Goal: Transaction & Acquisition: Purchase product/service

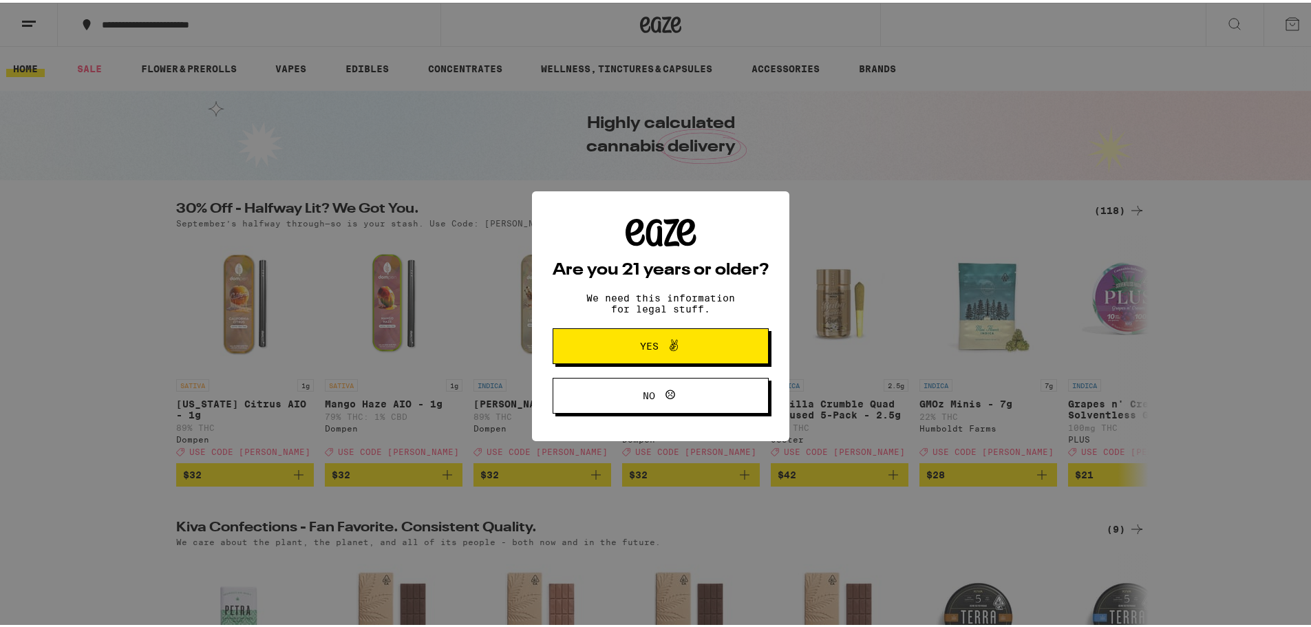
click at [627, 352] on span "Yes" at bounding box center [661, 344] width 105 height 18
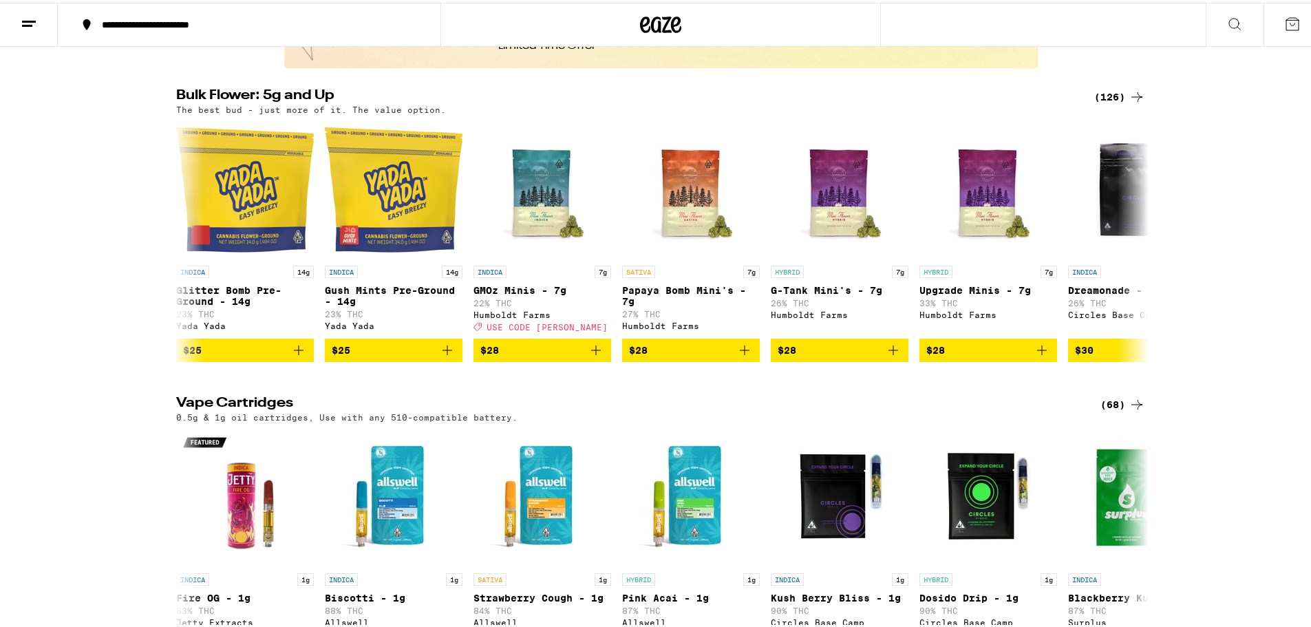
scroll to position [988, 0]
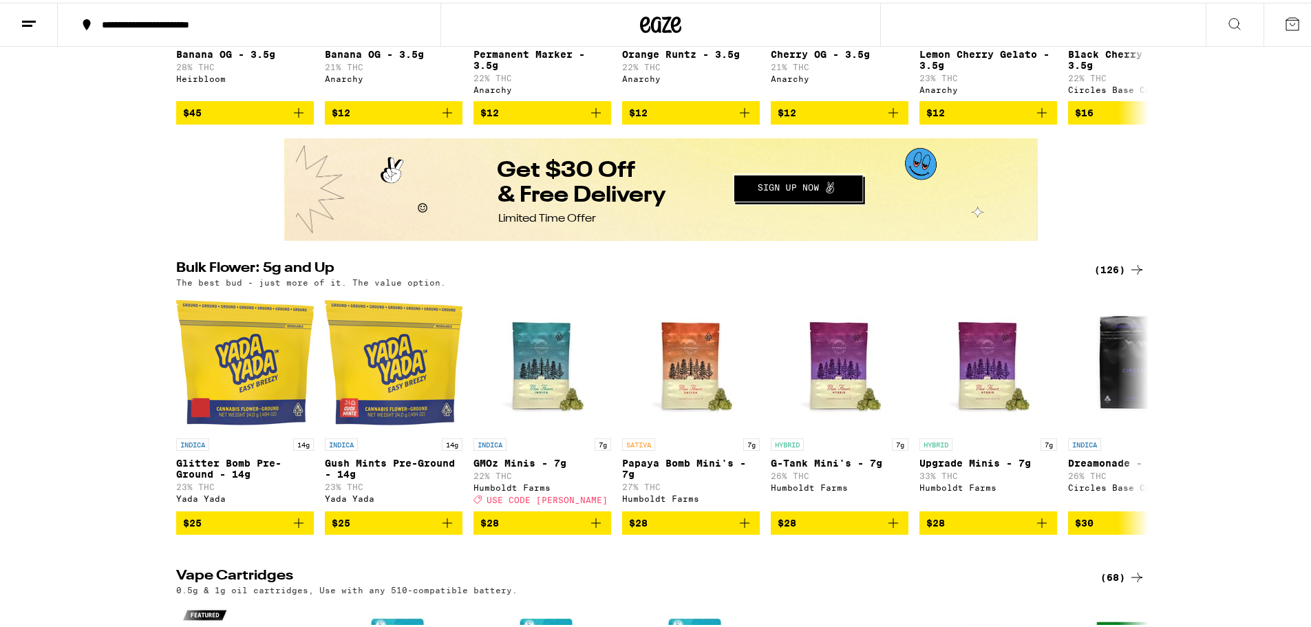
click at [1280, 34] on button at bounding box center [1293, 22] width 58 height 43
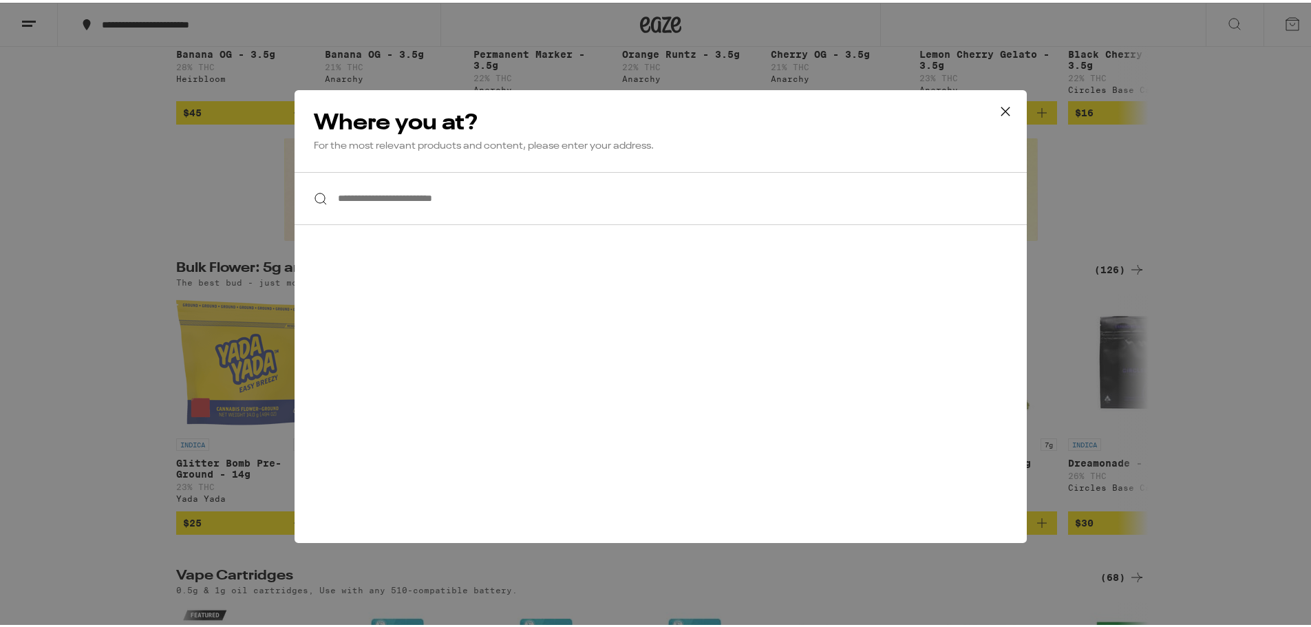
click at [998, 105] on icon at bounding box center [1005, 108] width 21 height 21
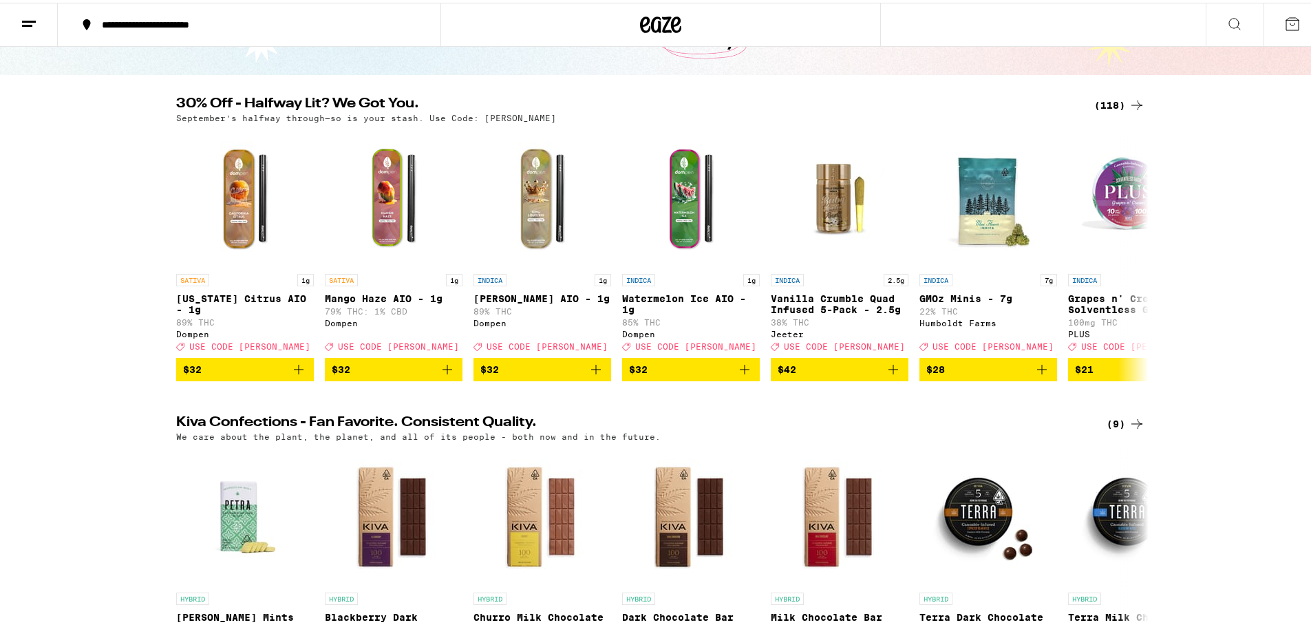
scroll to position [0, 0]
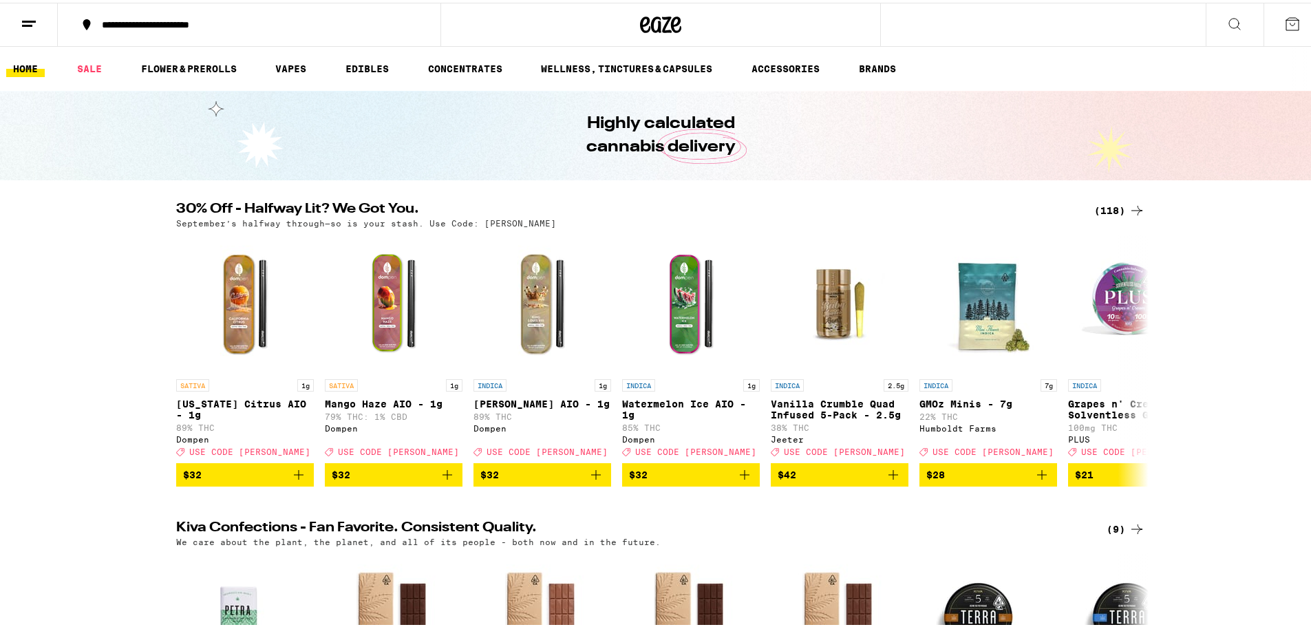
click at [32, 24] on icon at bounding box center [29, 21] width 17 height 17
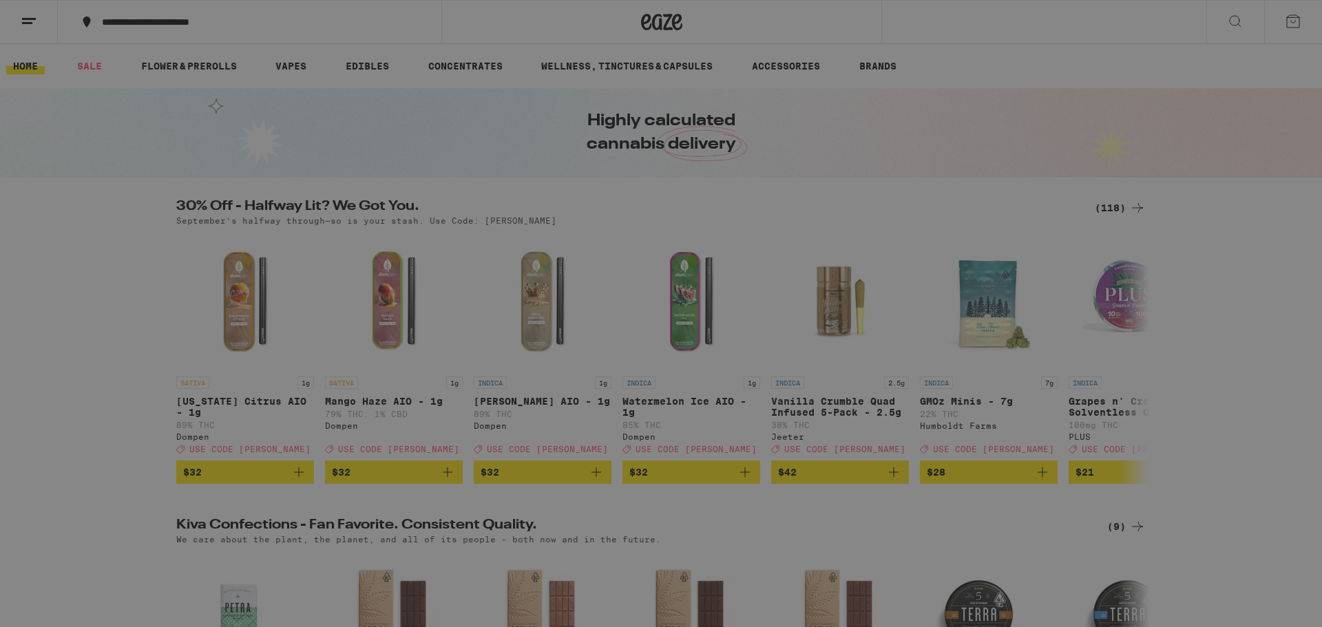
click at [201, 74] on span "Log In" at bounding box center [191, 73] width 37 height 10
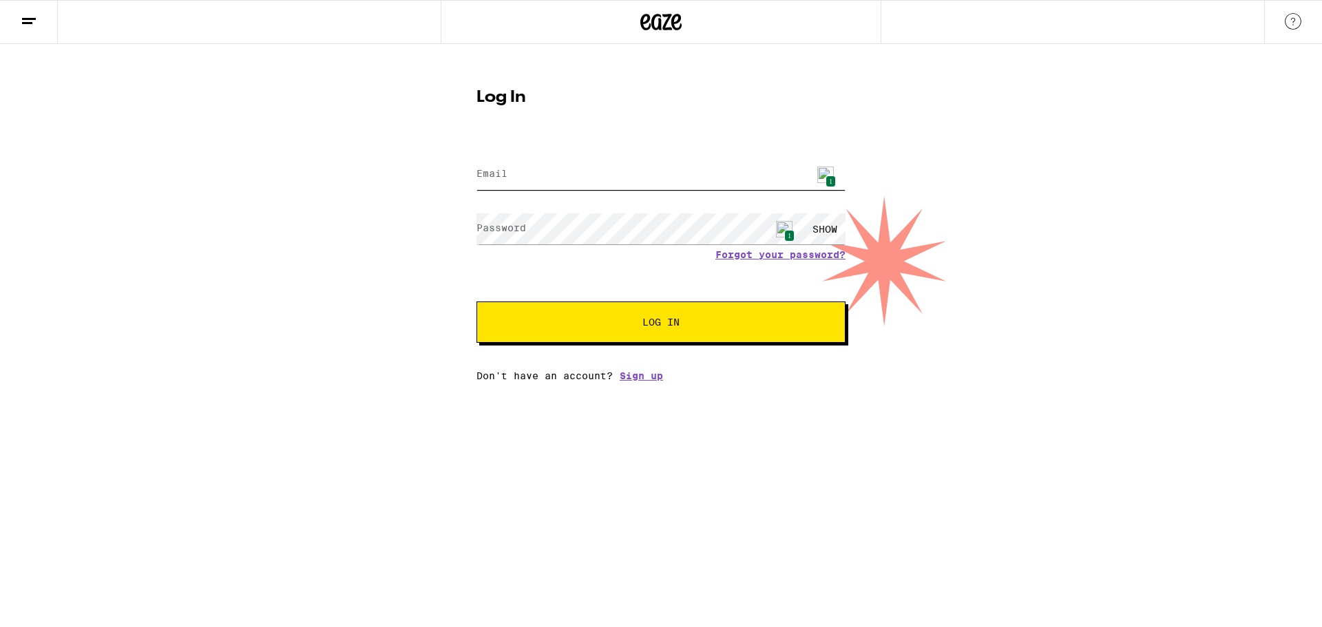
click at [520, 178] on input "Email" at bounding box center [660, 174] width 369 height 31
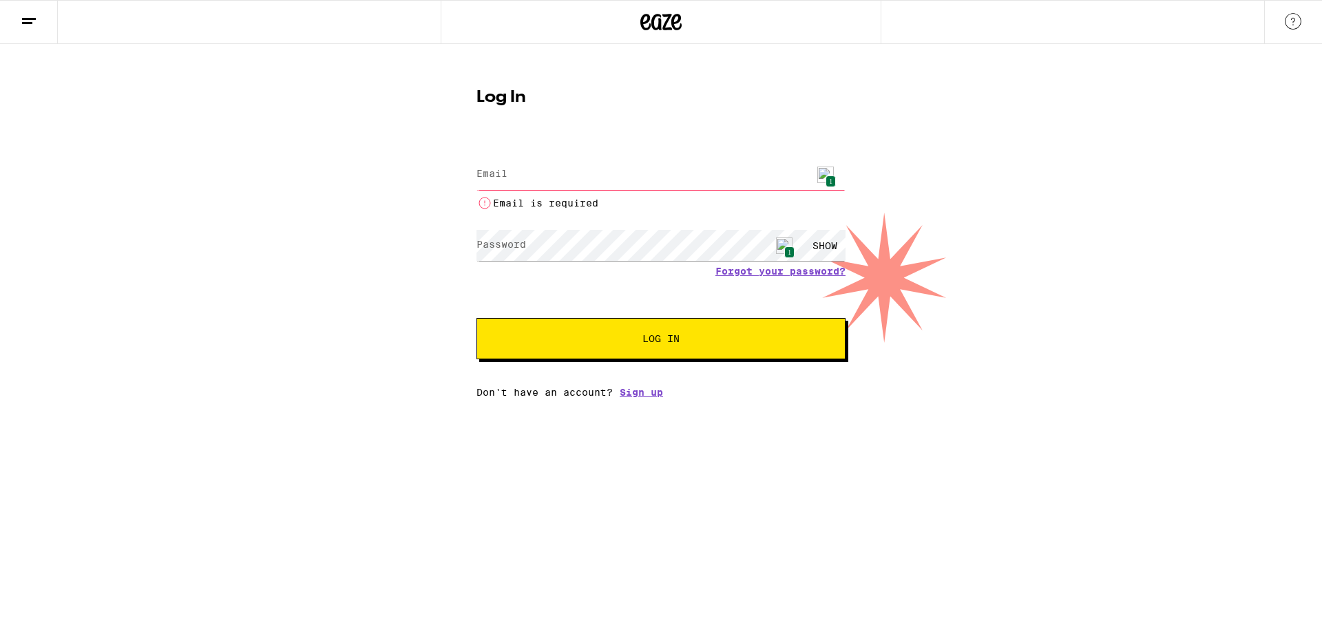
type input "[EMAIL_ADDRESS][DOMAIN_NAME]"
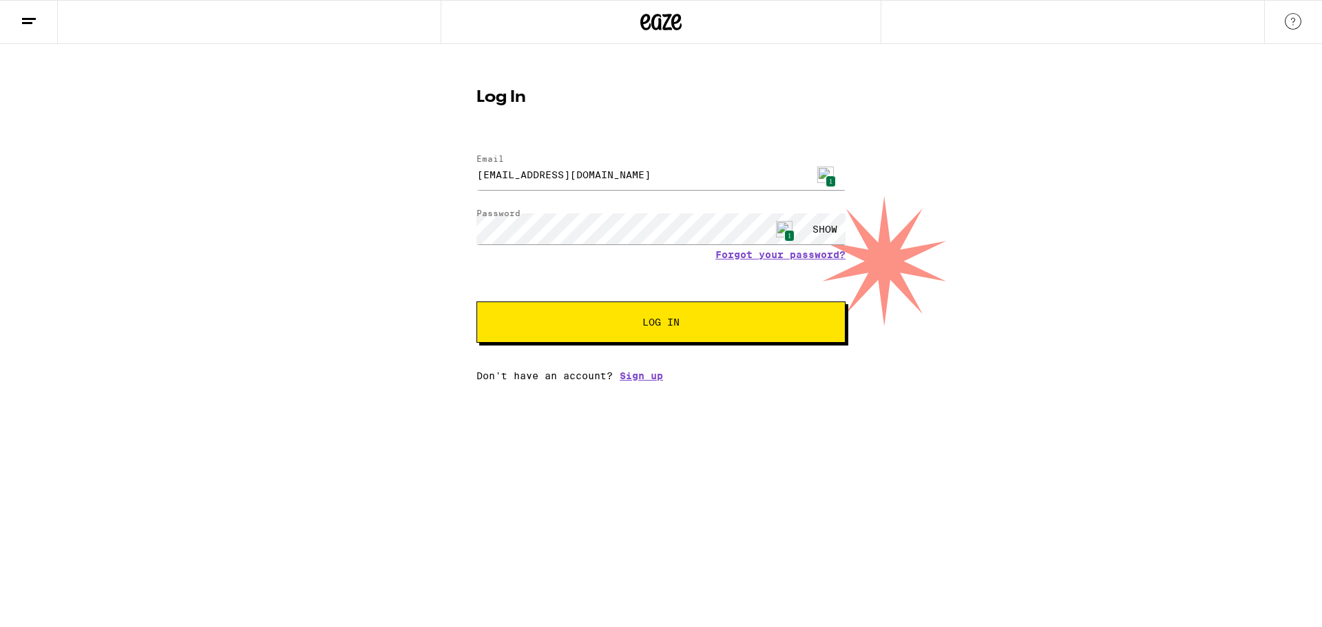
click at [680, 356] on div "Email Email [EMAIL_ADDRESS][DOMAIN_NAME] 1 Password Password 1 SHOW Forgot your…" at bounding box center [660, 260] width 369 height 241
click at [677, 319] on button "Log In" at bounding box center [660, 322] width 369 height 41
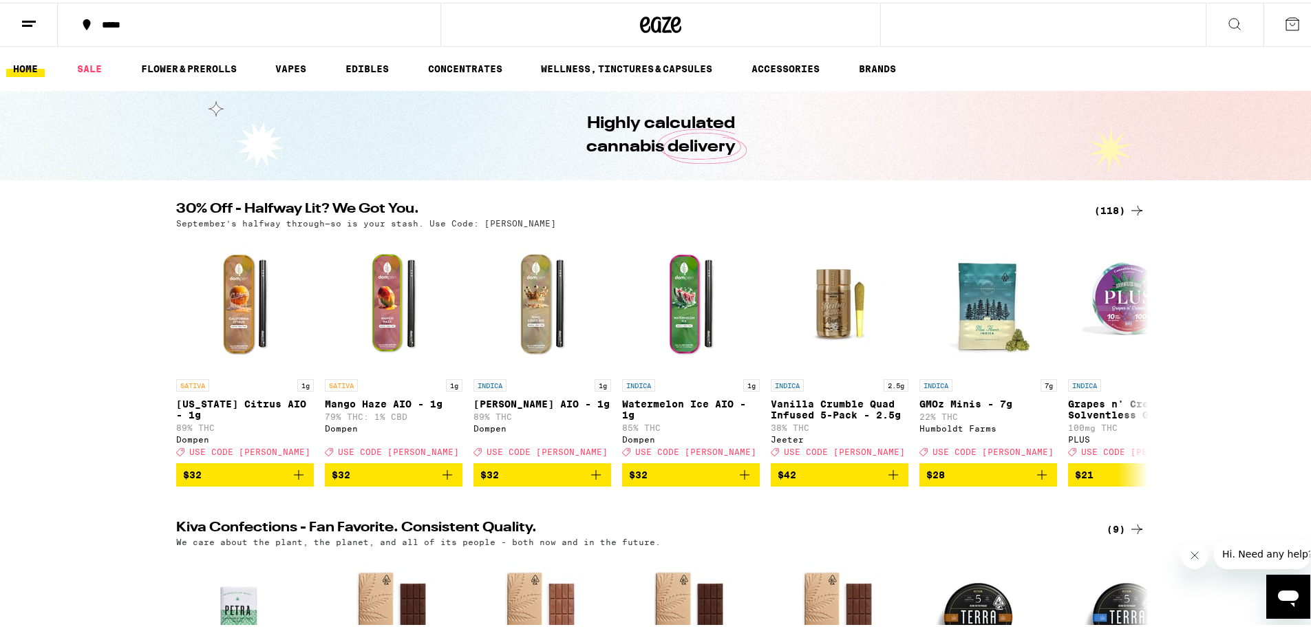
click at [1236, 25] on button at bounding box center [1235, 22] width 58 height 43
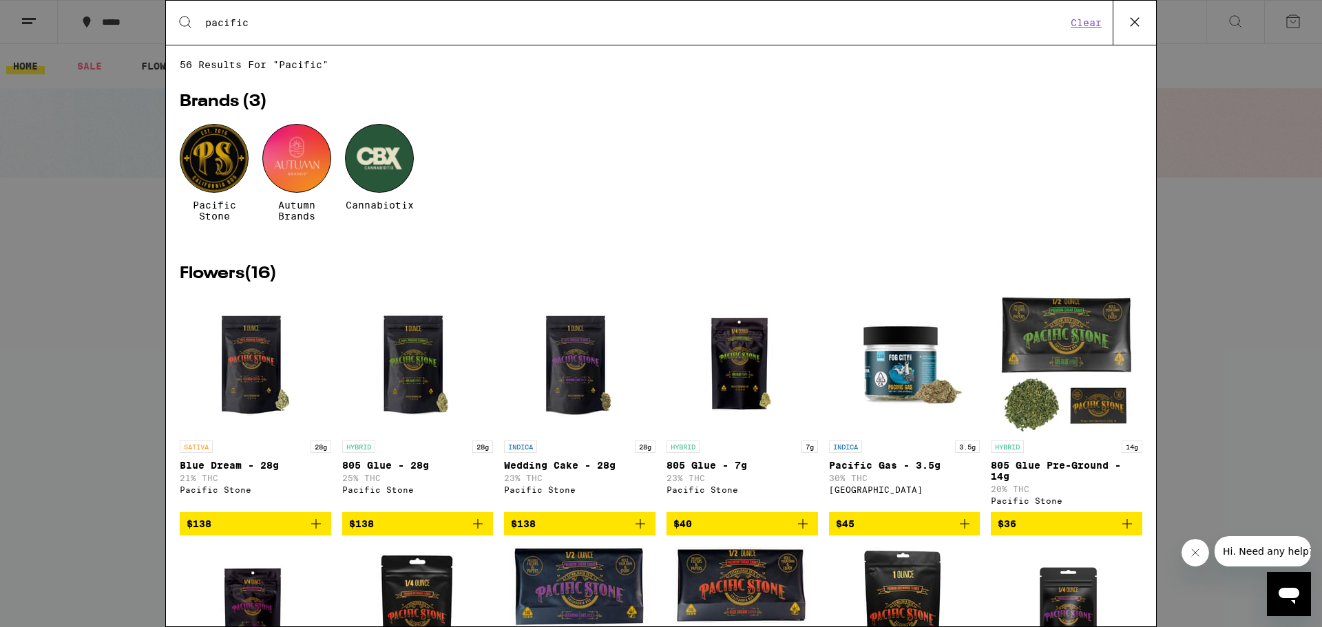
type input "pacific"
drag, startPoint x: 218, startPoint y: 160, endPoint x: 255, endPoint y: 185, distance: 44.1
click at [218, 162] on div at bounding box center [214, 158] width 69 height 69
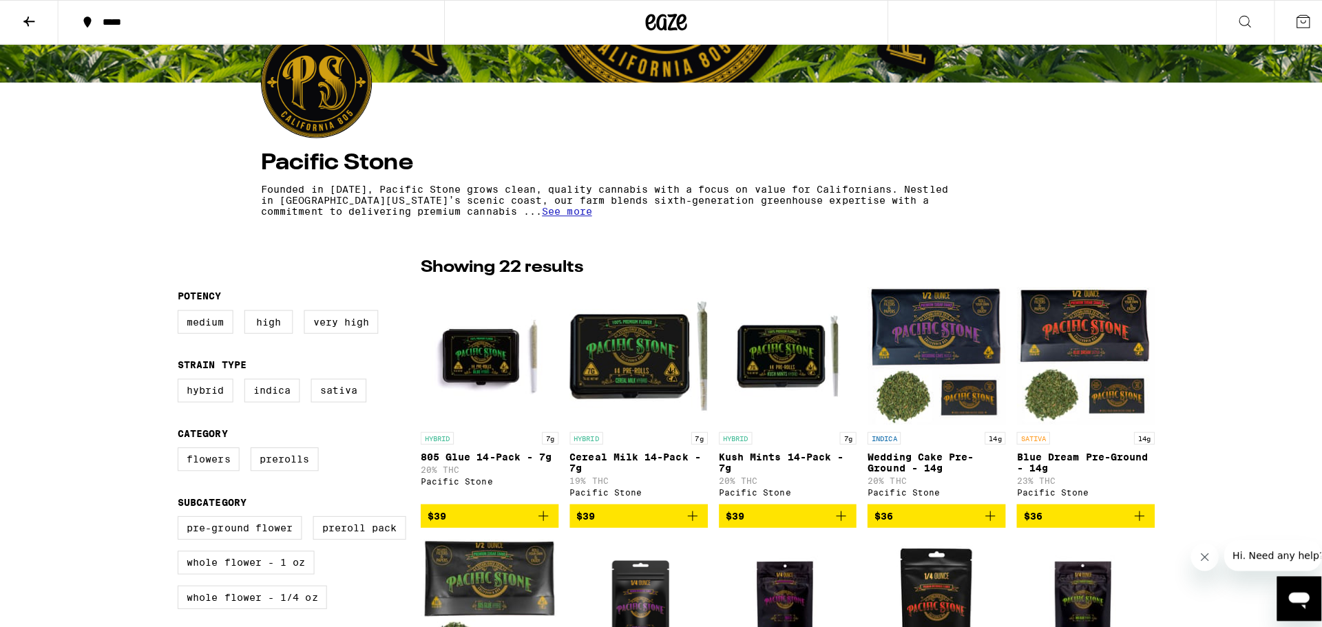
scroll to position [138, 0]
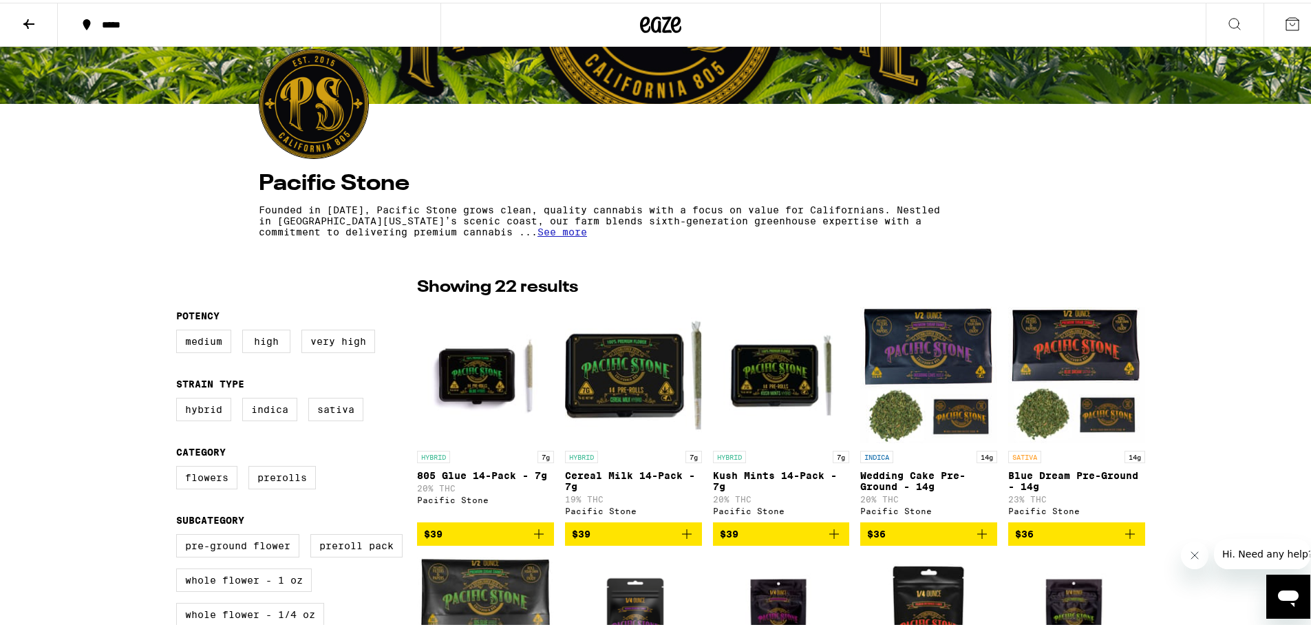
click at [832, 540] on icon "Add to bag" at bounding box center [834, 531] width 17 height 17
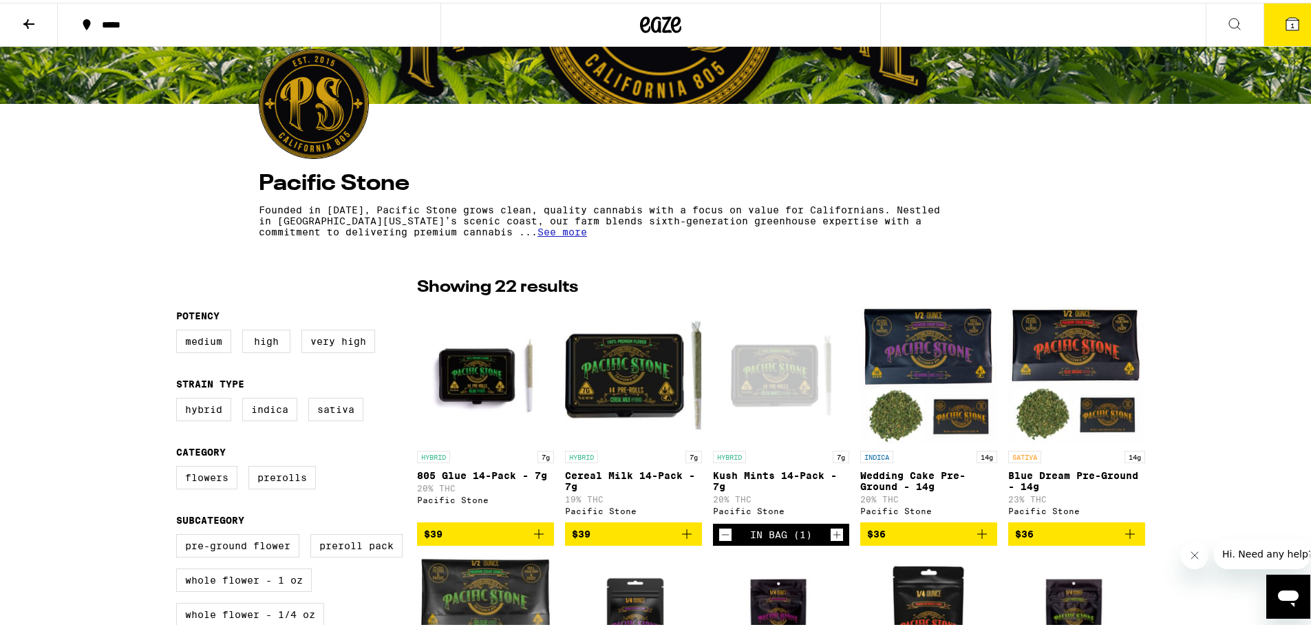
click at [680, 537] on icon "Add to bag" at bounding box center [687, 531] width 17 height 17
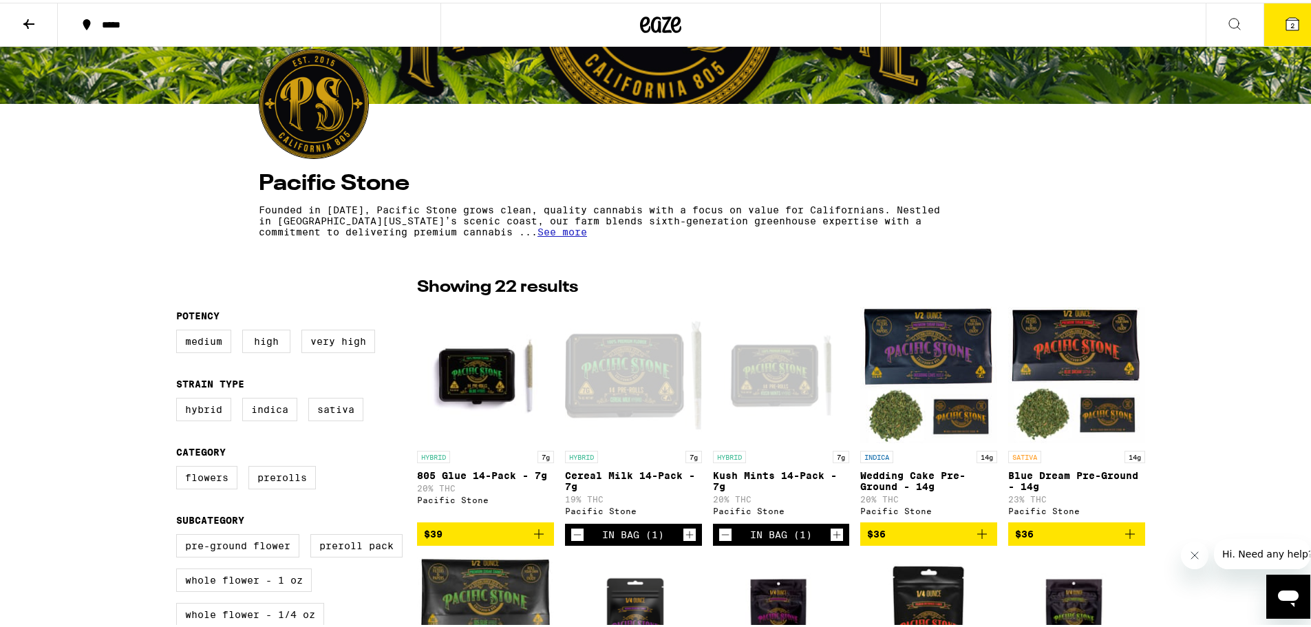
click at [536, 540] on icon "Add to bag" at bounding box center [539, 531] width 17 height 17
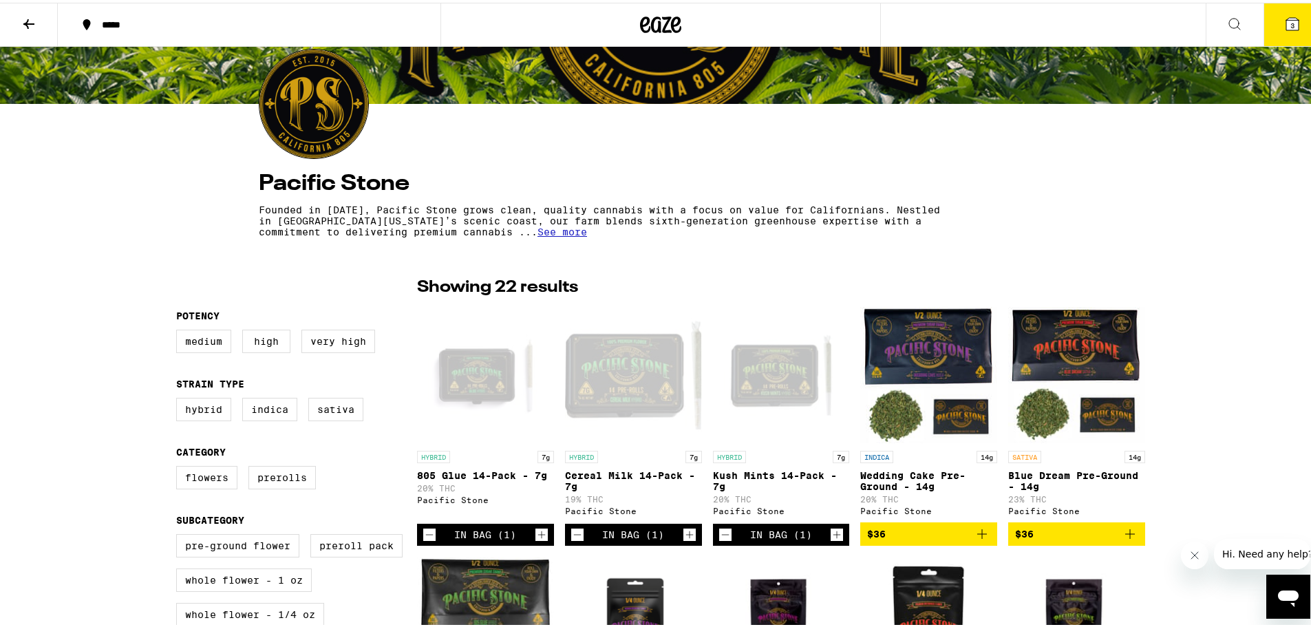
click at [538, 536] on icon "Increment" at bounding box center [542, 533] width 8 height 8
click at [536, 535] on icon "Increment" at bounding box center [542, 532] width 12 height 17
click at [1296, 32] on button "5" at bounding box center [1293, 22] width 58 height 43
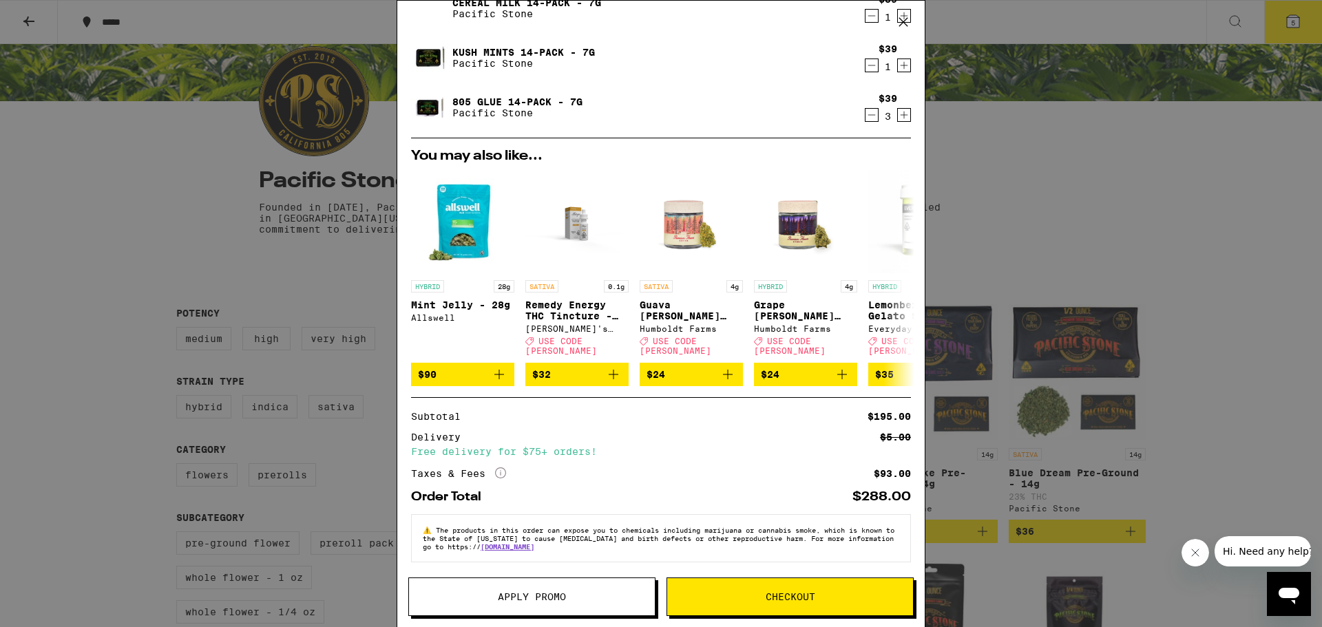
scroll to position [58, 0]
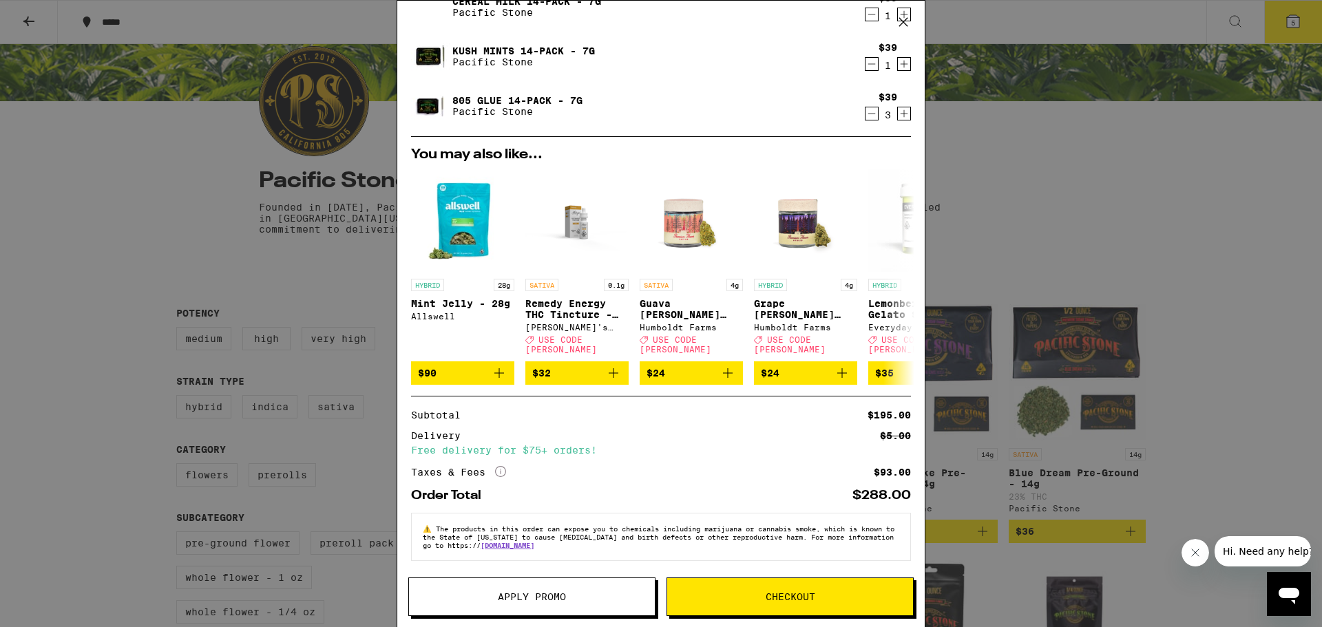
click at [543, 595] on span "Apply Promo" at bounding box center [532, 597] width 68 height 10
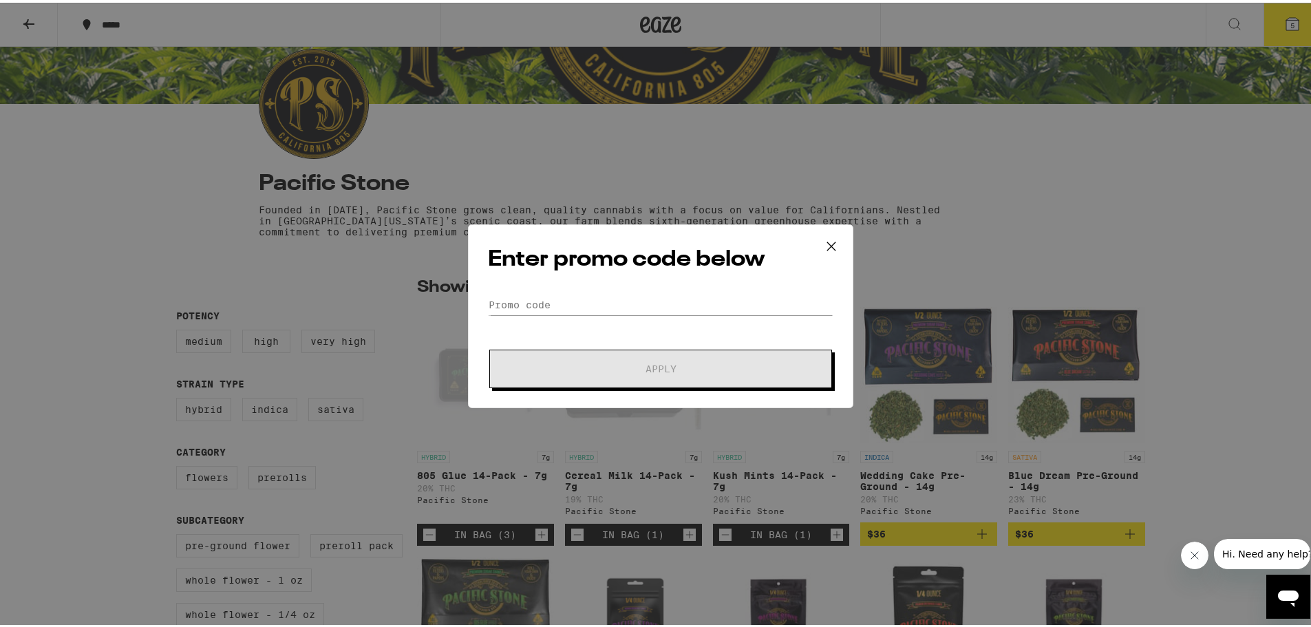
click at [625, 314] on form "Promo Code Apply" at bounding box center [661, 339] width 346 height 94
click at [625, 302] on input "Promo Code" at bounding box center [661, 302] width 346 height 21
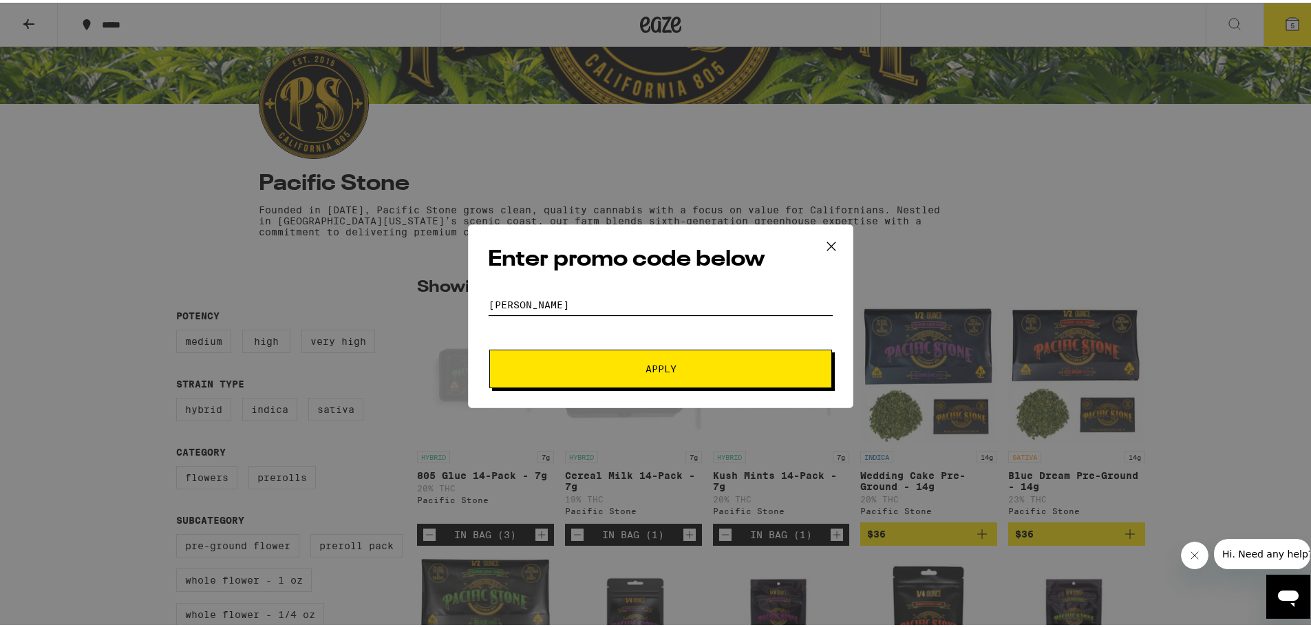
type input "[PERSON_NAME]"
click at [636, 370] on span "Apply" at bounding box center [661, 366] width 248 height 10
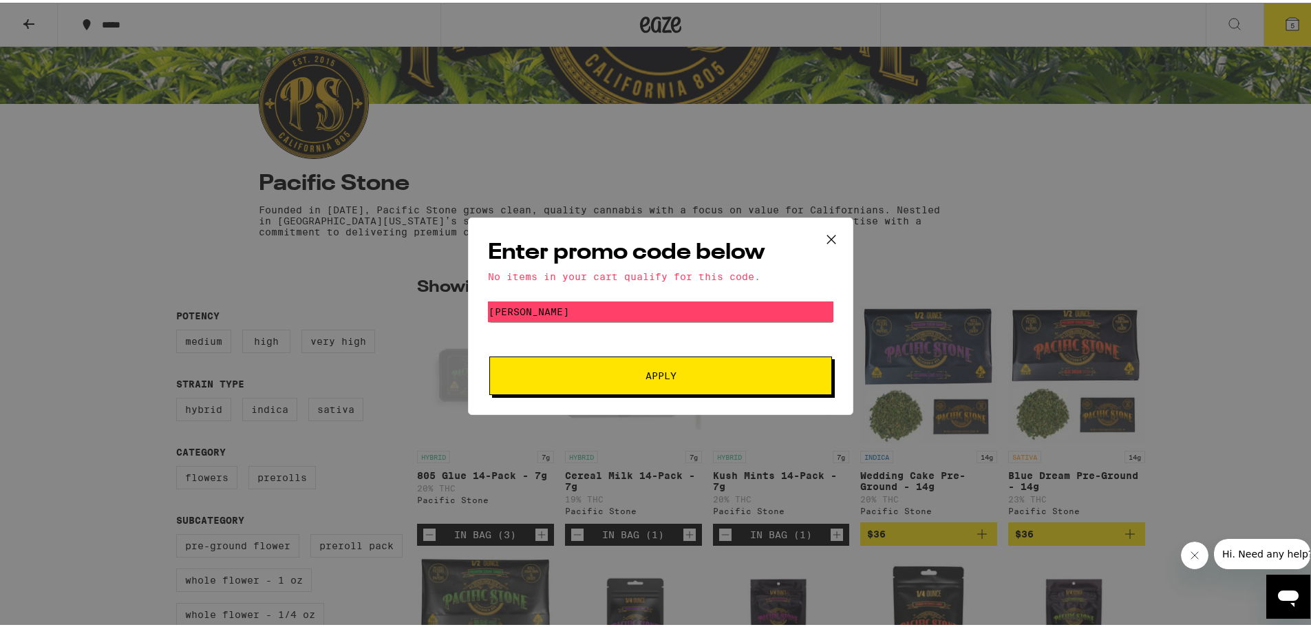
drag, startPoint x: 821, startPoint y: 237, endPoint x: 832, endPoint y: 243, distance: 12.6
click at [821, 240] on icon at bounding box center [831, 236] width 21 height 21
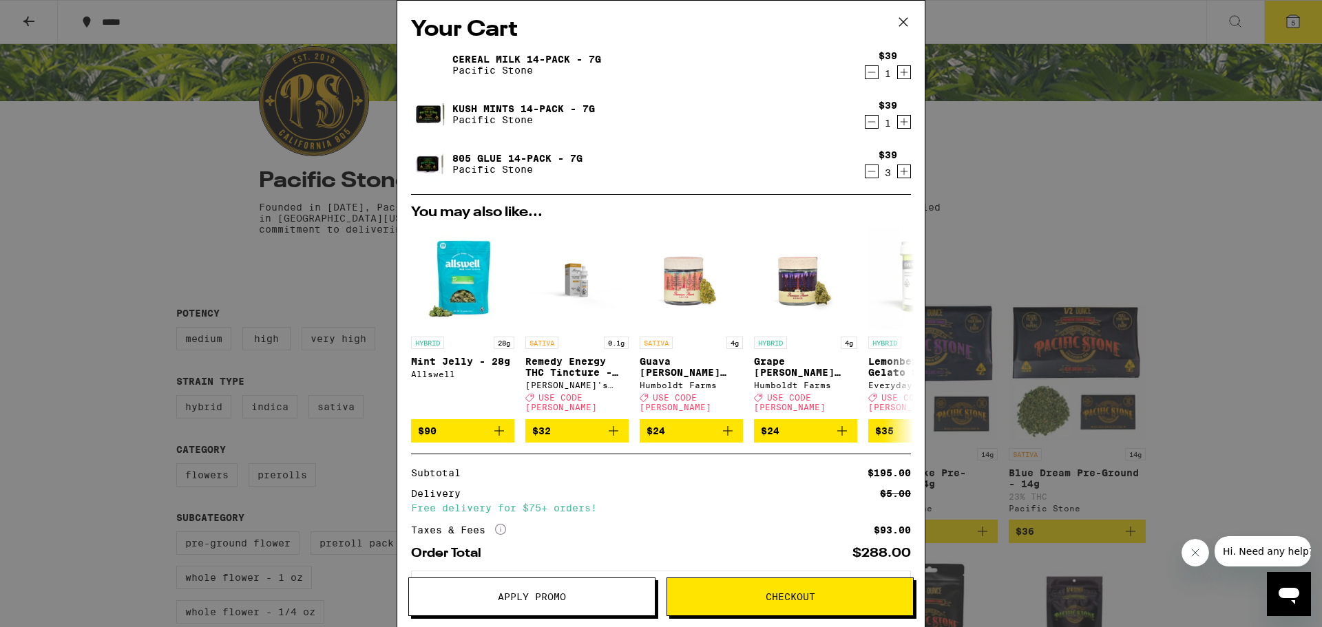
click at [865, 176] on icon "Decrement" at bounding box center [871, 171] width 12 height 17
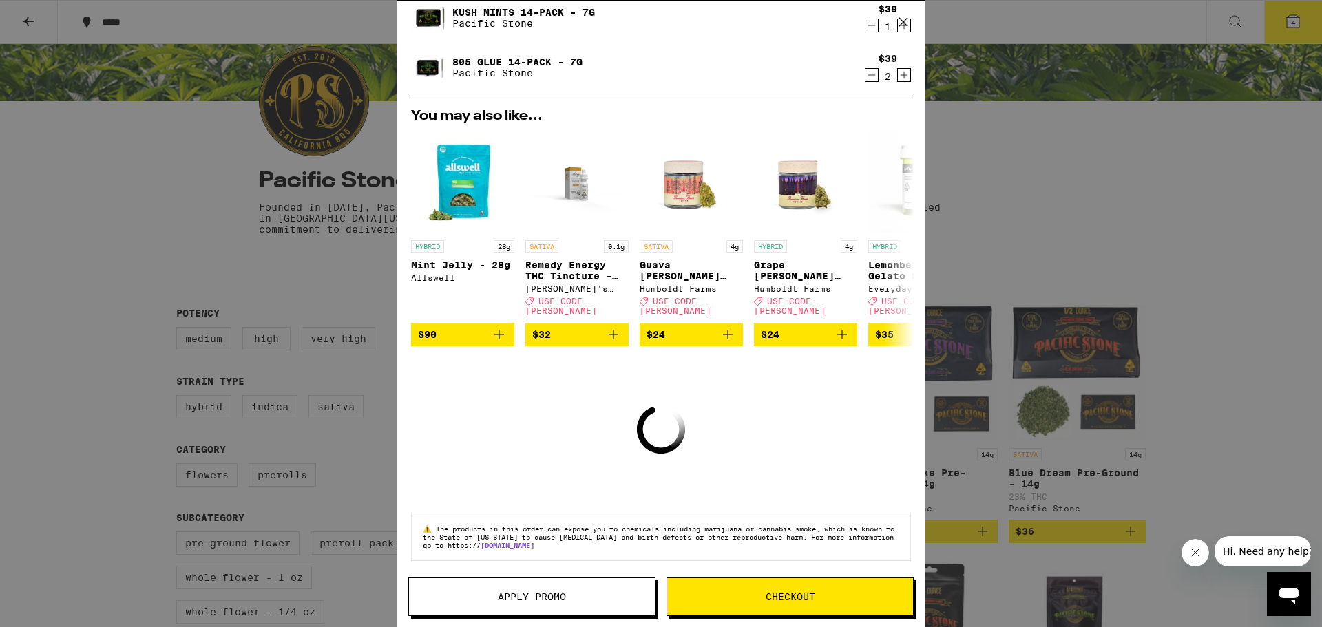
scroll to position [58, 0]
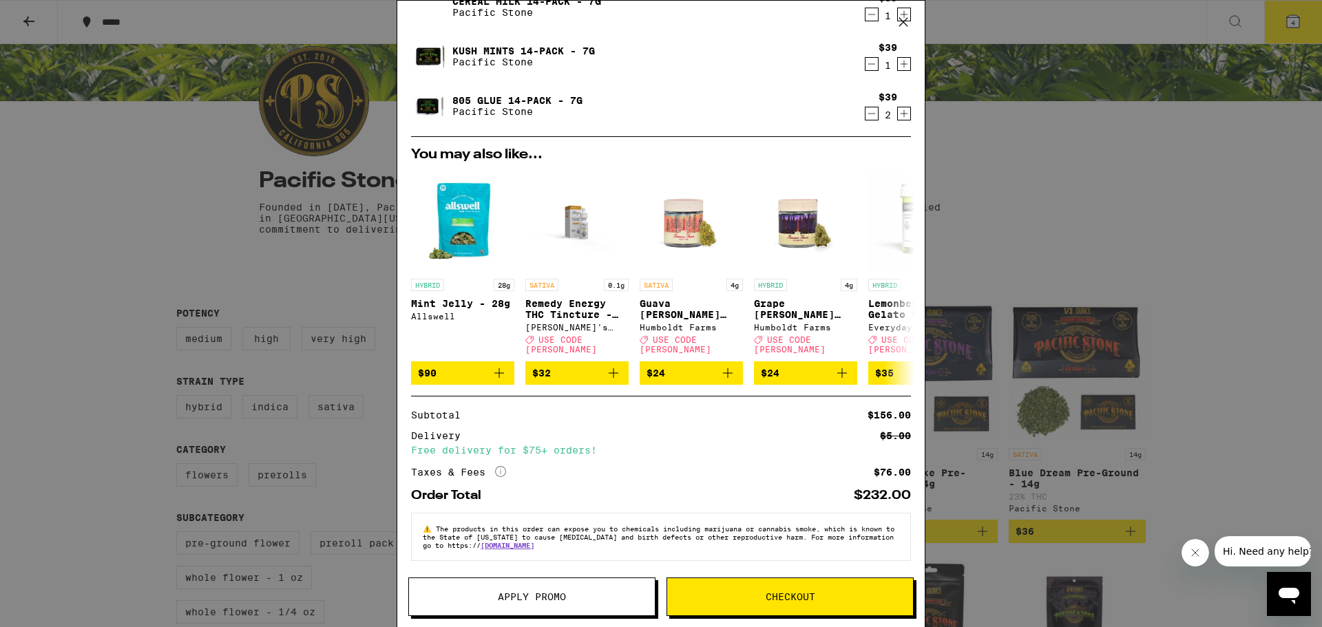
click at [602, 595] on span "Apply Promo" at bounding box center [532, 597] width 246 height 10
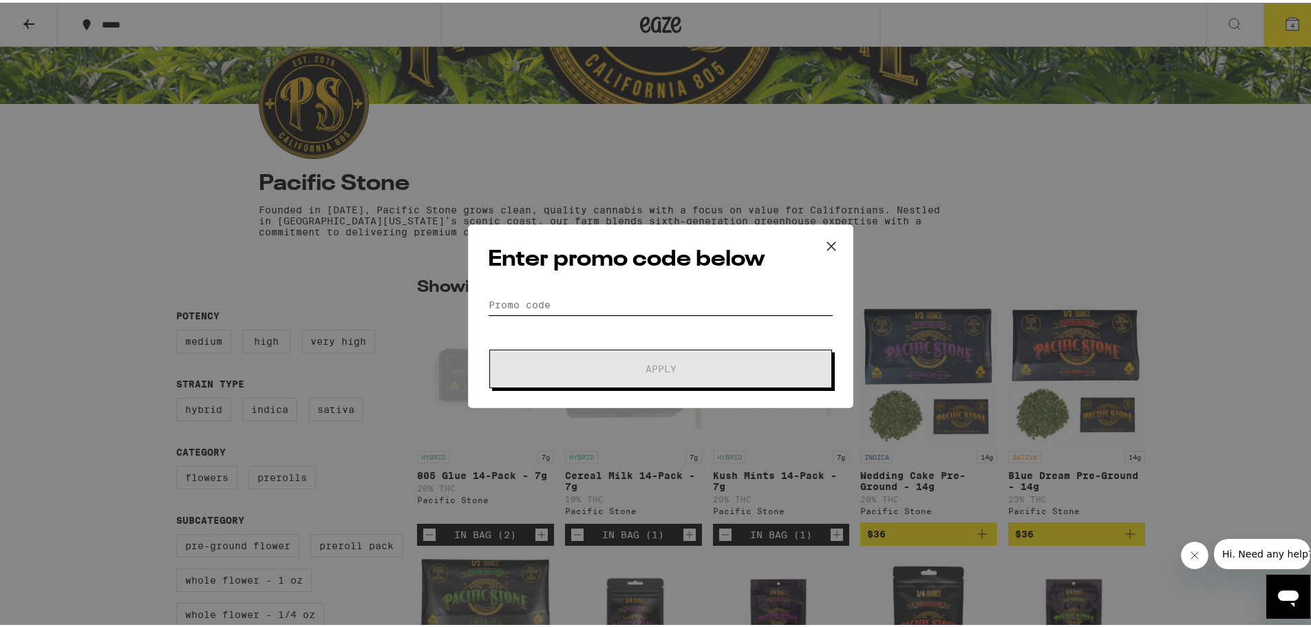
drag, startPoint x: 636, startPoint y: 294, endPoint x: 640, endPoint y: 287, distance: 7.7
click at [638, 291] on div "Enter promo code below Promo Code Apply" at bounding box center [661, 314] width 386 height 184
type input "V"
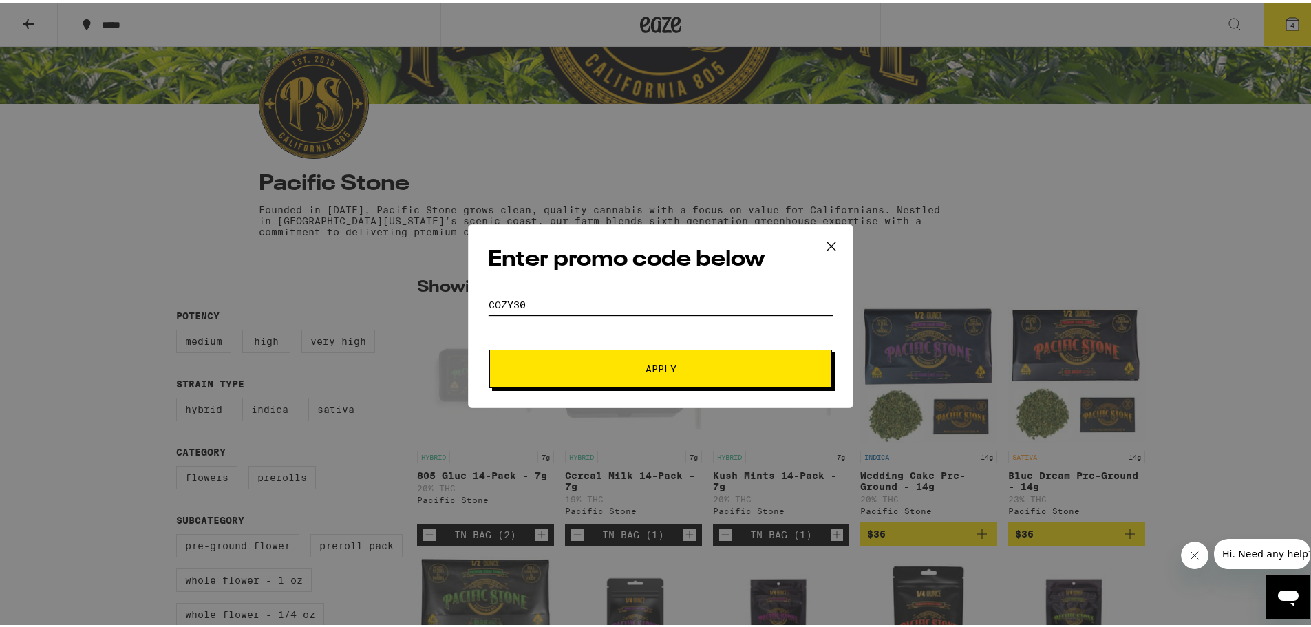
click at [489, 347] on button "Apply" at bounding box center [660, 366] width 343 height 39
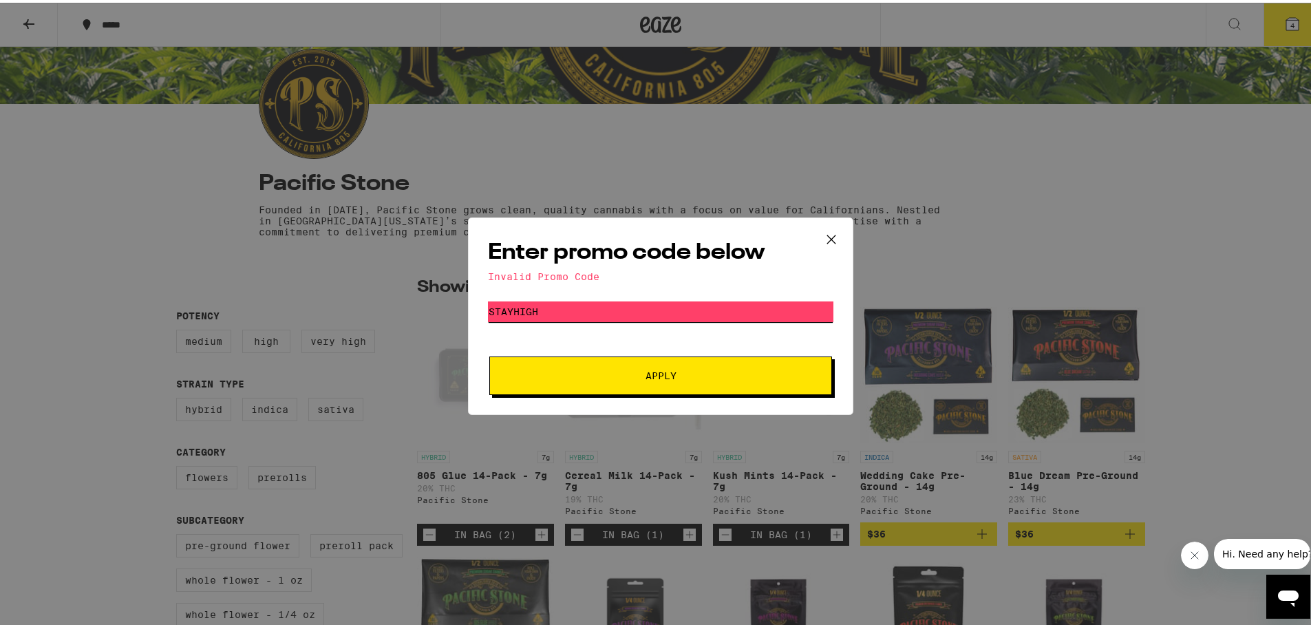
click at [489, 354] on button "Apply" at bounding box center [660, 373] width 343 height 39
click at [664, 294] on div "Enter promo code below Invalid Promo Code Promo Code STAYHIGH Apply" at bounding box center [661, 314] width 386 height 198
click at [666, 313] on input "STAYHIGH" at bounding box center [661, 309] width 346 height 21
click at [489, 354] on button "Apply" at bounding box center [660, 373] width 343 height 39
click at [666, 310] on input "10OFF" at bounding box center [661, 309] width 346 height 21
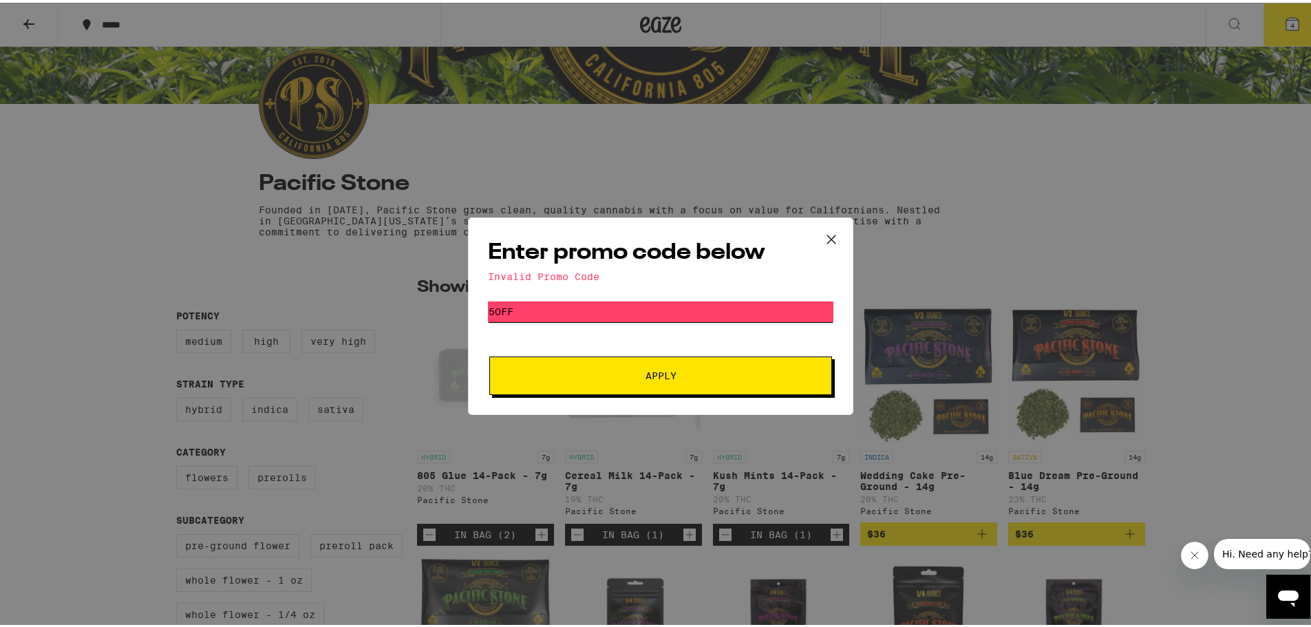
click at [489, 354] on button "Apply" at bounding box center [660, 373] width 343 height 39
click at [666, 311] on input "5OFF" at bounding box center [661, 309] width 346 height 21
type input "!"
type input "20OFF"
click at [489, 354] on button "Apply" at bounding box center [660, 373] width 343 height 39
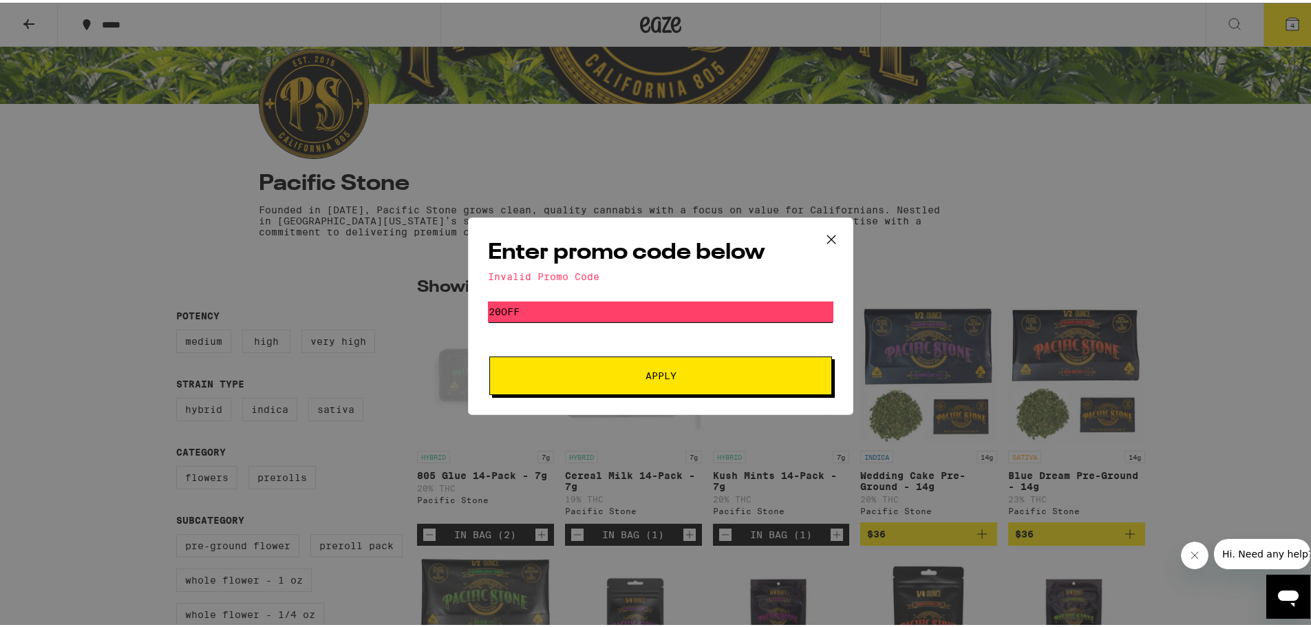
click at [666, 312] on input "20OFF" at bounding box center [661, 309] width 346 height 21
click at [489, 354] on button "Apply" at bounding box center [660, 373] width 343 height 39
click at [666, 312] on input "WEEDMAPS" at bounding box center [661, 309] width 346 height 21
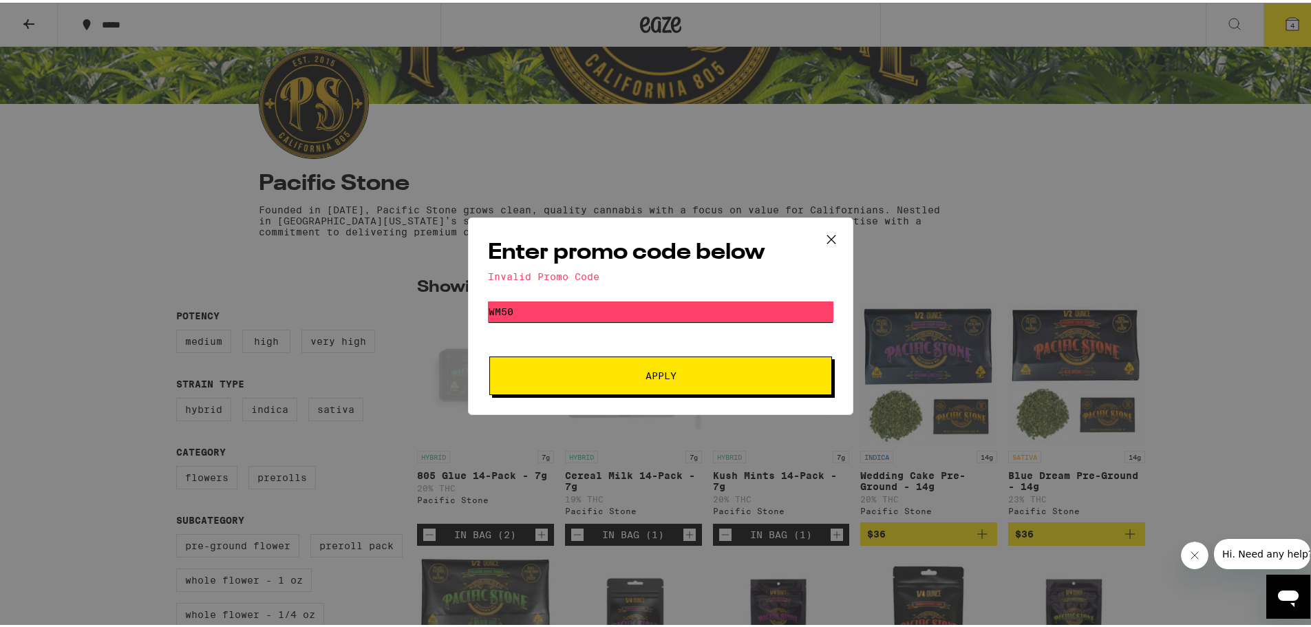
click at [489, 354] on button "Apply" at bounding box center [660, 373] width 343 height 39
click at [666, 315] on input "WM50" at bounding box center [661, 309] width 346 height 21
click at [489, 354] on button "Apply" at bounding box center [660, 373] width 343 height 39
click at [664, 305] on input "AMEX" at bounding box center [661, 309] width 346 height 21
click at [664, 302] on input "AMEX" at bounding box center [661, 309] width 346 height 21
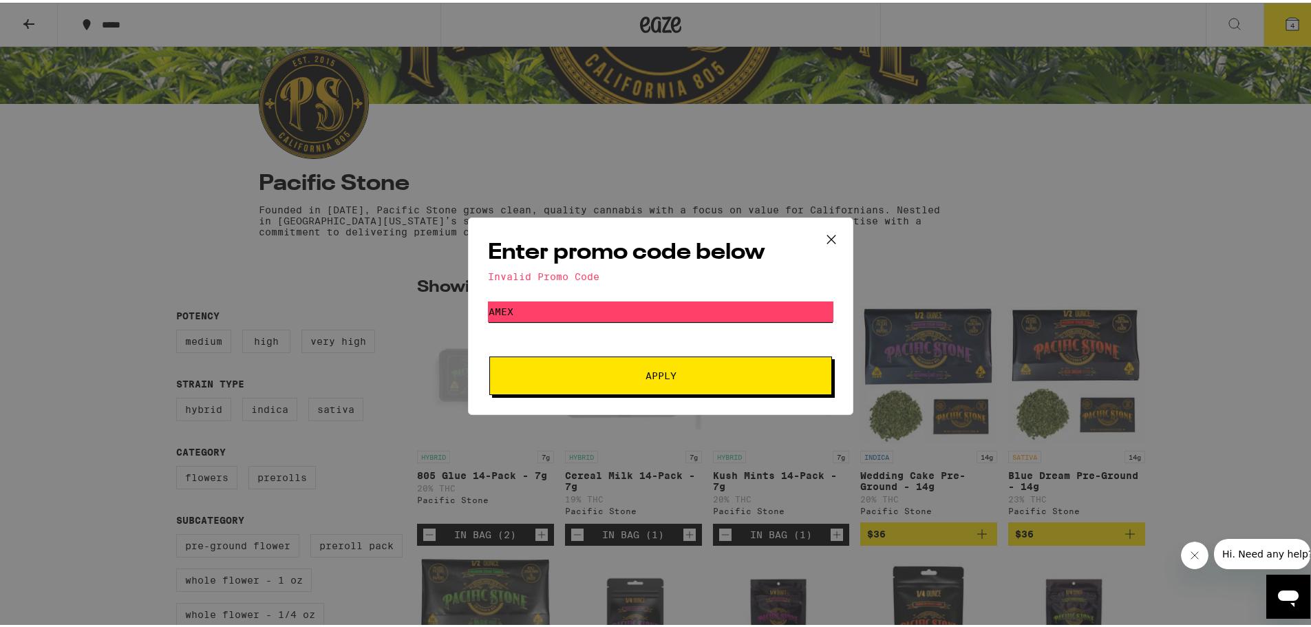
click at [664, 302] on input "AMEX" at bounding box center [661, 309] width 346 height 21
type input "[PERSON_NAME]"
click at [489, 354] on button "Apply" at bounding box center [660, 373] width 343 height 39
click at [662, 301] on input "[PERSON_NAME]" at bounding box center [661, 309] width 346 height 21
click at [662, 300] on input "[PERSON_NAME]" at bounding box center [661, 309] width 346 height 21
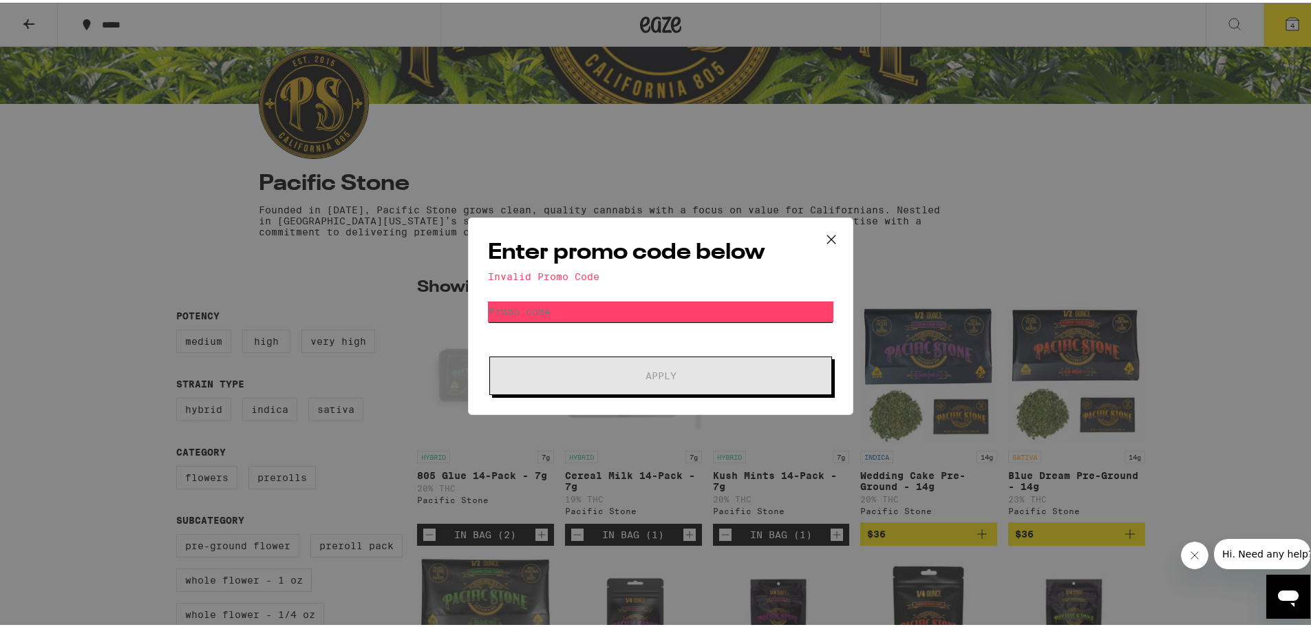
click at [749, 317] on input "Promo Code" at bounding box center [661, 309] width 346 height 21
drag, startPoint x: 749, startPoint y: 315, endPoint x: 750, endPoint y: 308, distance: 7.7
click at [749, 313] on input "Promo Code" at bounding box center [661, 309] width 346 height 21
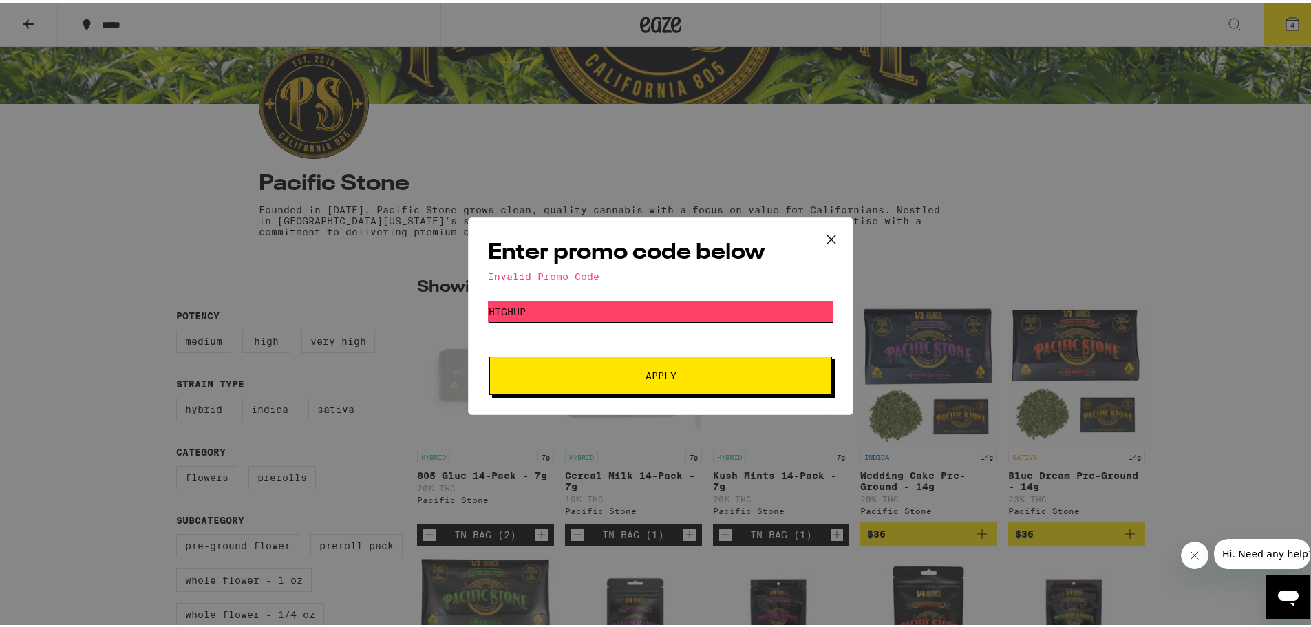
click at [489, 354] on button "Apply" at bounding box center [660, 373] width 343 height 39
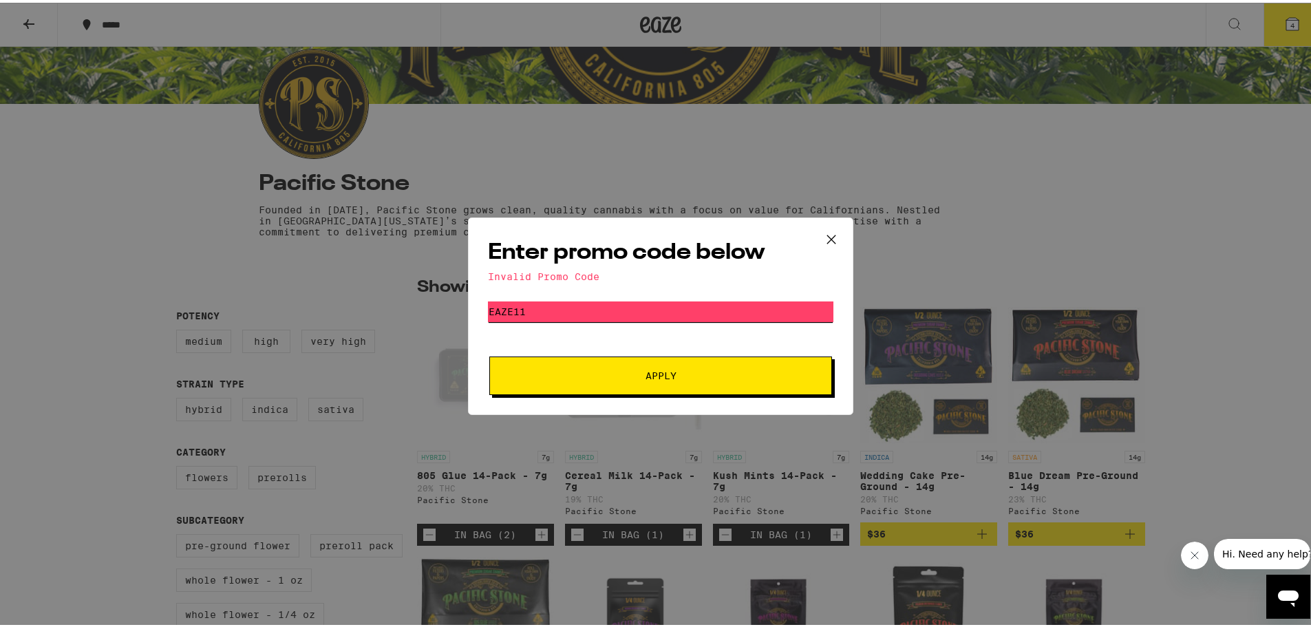
type input "eaze11"
click at [830, 248] on button at bounding box center [831, 237] width 43 height 44
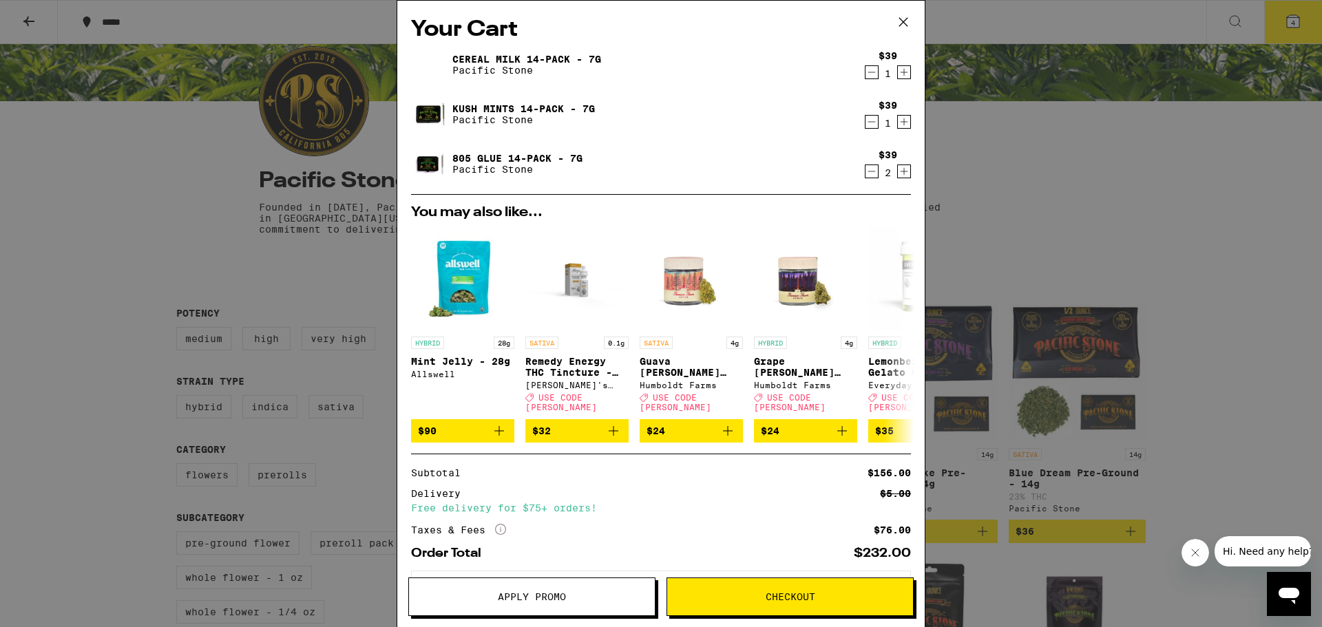
drag, startPoint x: 907, startPoint y: 7, endPoint x: 913, endPoint y: -2, distance: 10.5
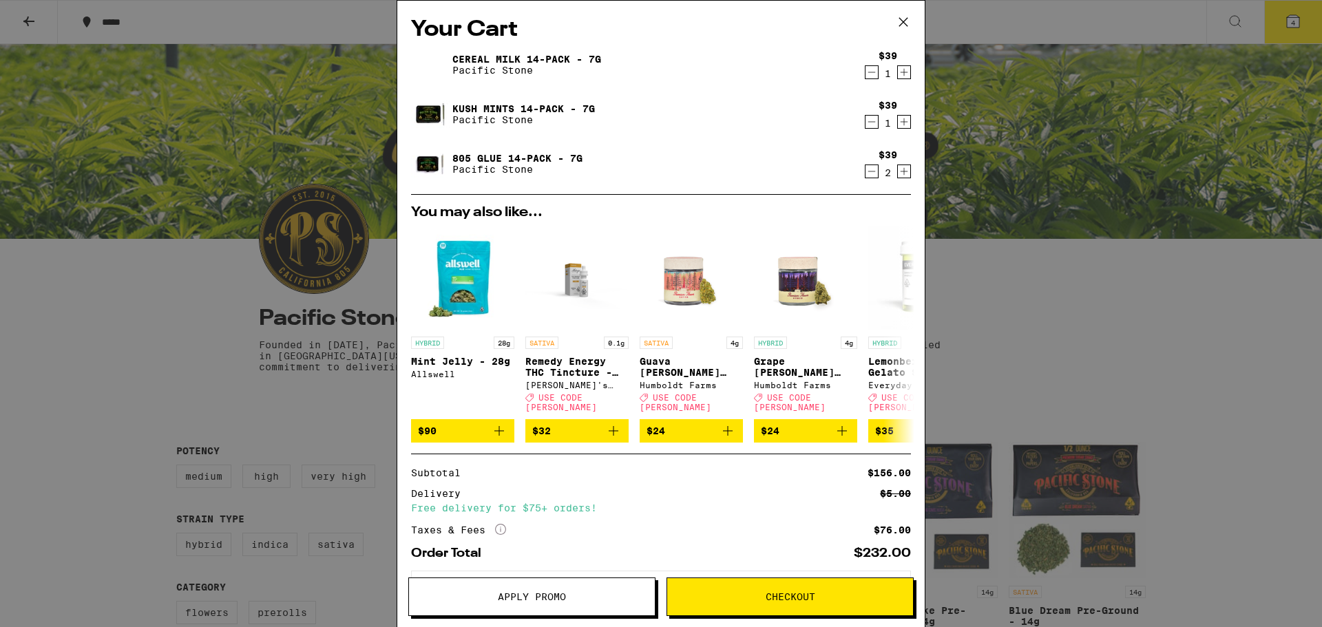
click at [1210, 162] on div "Your Cart Cereal Milk 14-Pack - 7g Pacific Stone $39 1 Kush Mints 14-Pack - 7g …" at bounding box center [661, 313] width 1322 height 627
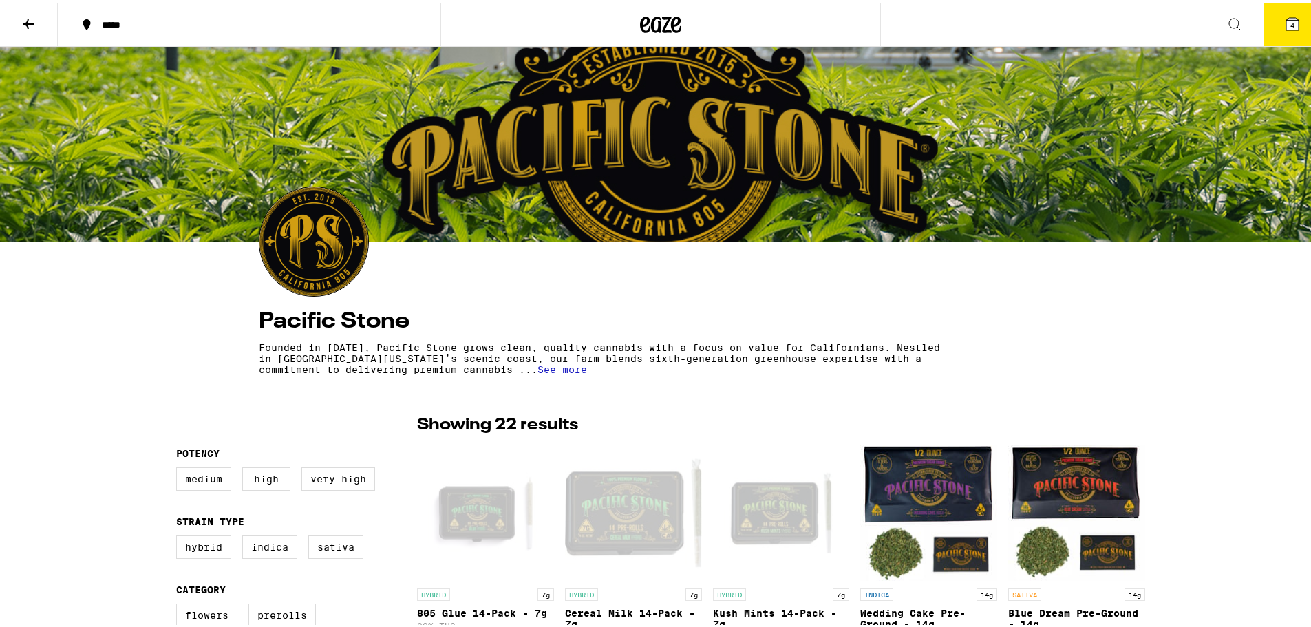
click at [1283, 32] on button "4" at bounding box center [1293, 22] width 58 height 43
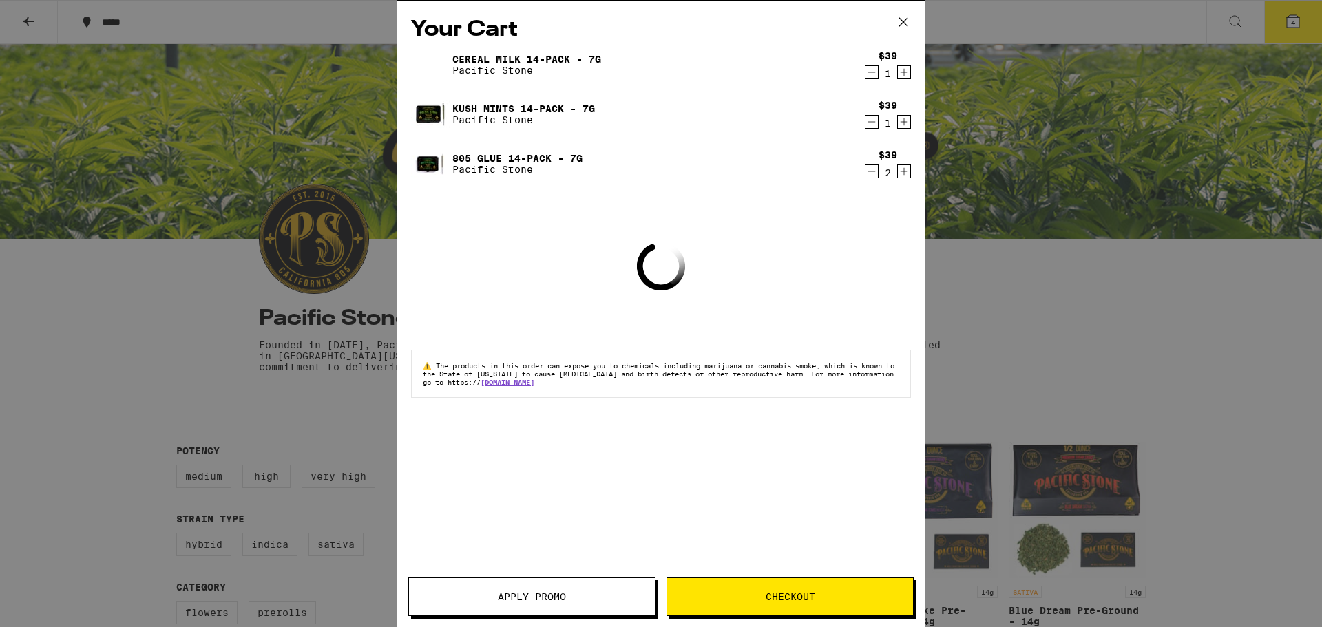
click at [804, 598] on span "Checkout" at bounding box center [791, 597] width 50 height 10
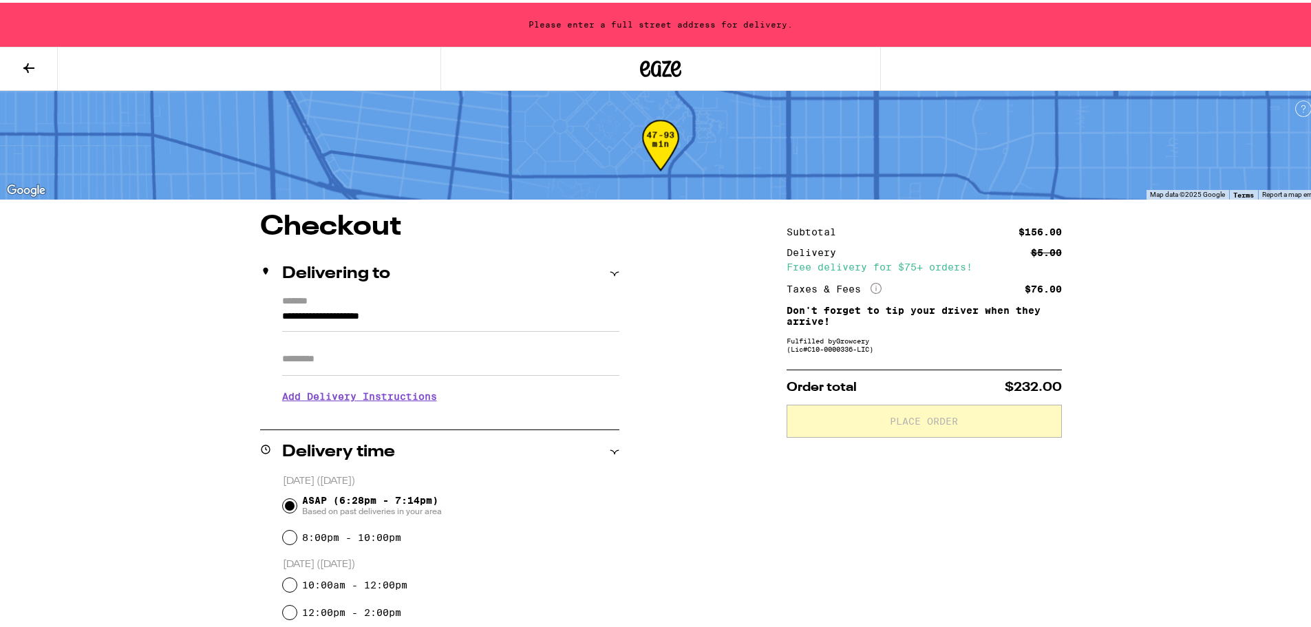
click at [841, 251] on div "Delivery" at bounding box center [816, 250] width 59 height 10
drag, startPoint x: 816, startPoint y: 238, endPoint x: 908, endPoint y: 269, distance: 96.9
click at [864, 254] on div "Subtotal $156.00 Delivery $5.00 Free delivery for $75+ orders! Taxes & Fees Mor…" at bounding box center [924, 258] width 275 height 68
click at [913, 266] on div "Free delivery for $75+ orders!" at bounding box center [924, 265] width 275 height 10
click at [841, 297] on div "Subtotal $156.00 Delivery $5.00 Free delivery for $75+ orders! Taxes & Fees Mor…" at bounding box center [924, 623] width 275 height 825
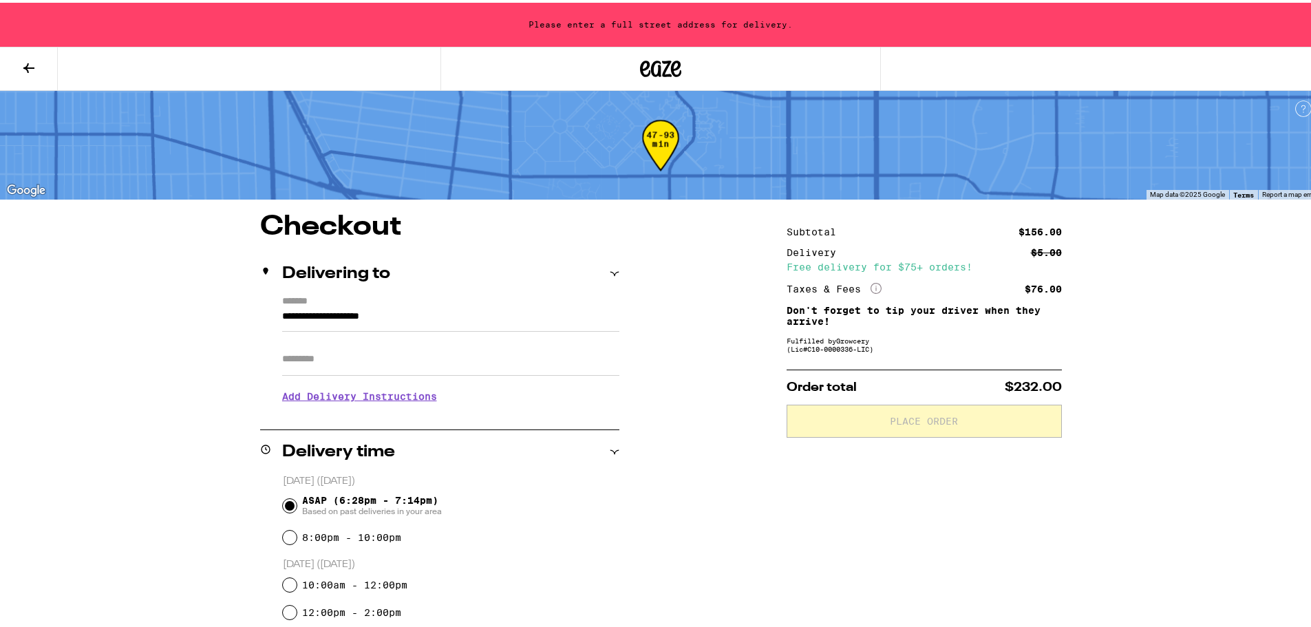
click at [876, 288] on icon at bounding box center [876, 285] width 11 height 11
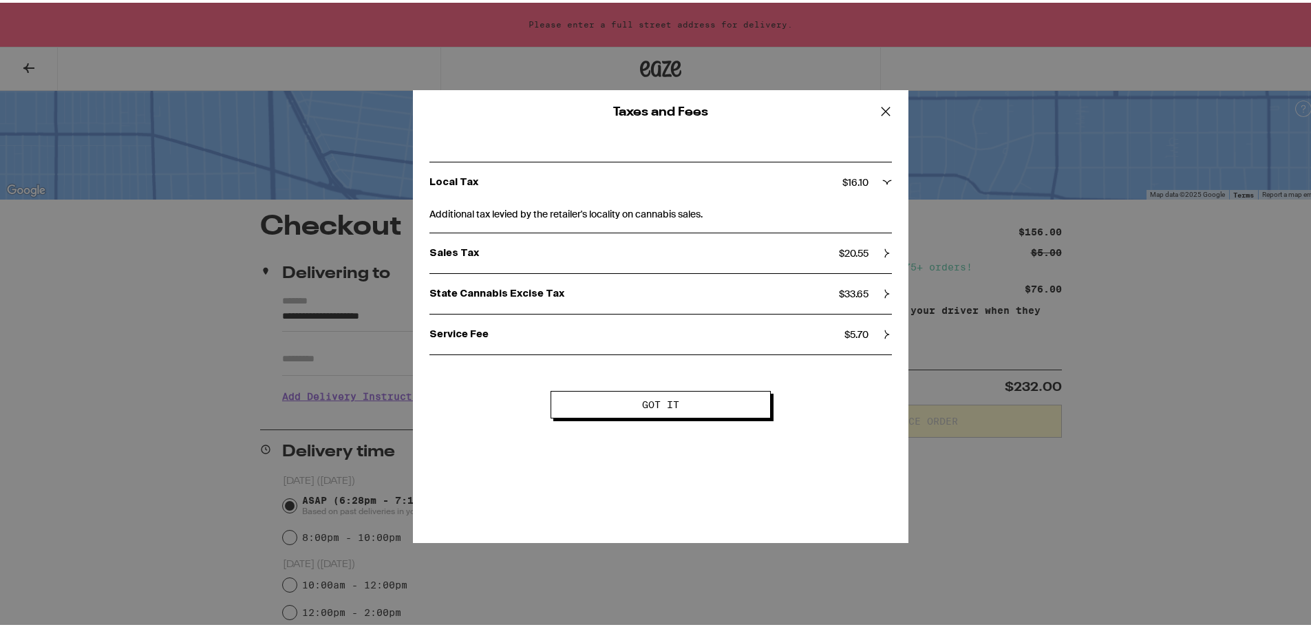
click at [898, 112] on button at bounding box center [886, 109] width 43 height 44
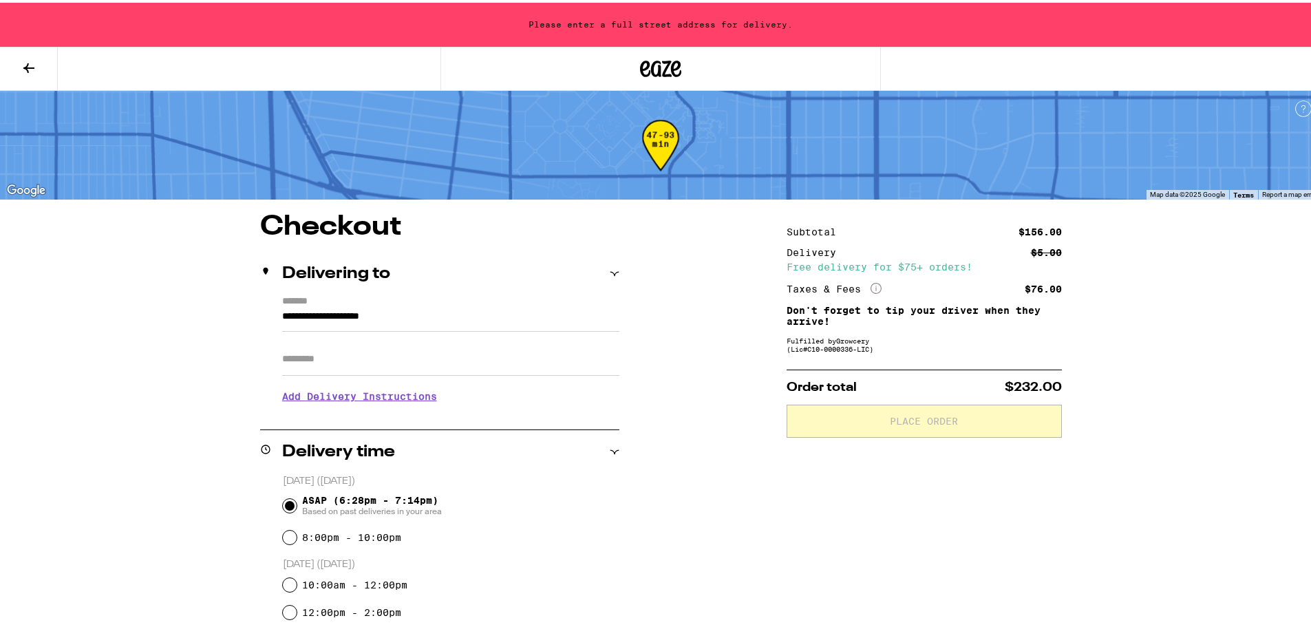
click at [315, 316] on input "**********" at bounding box center [450, 317] width 337 height 23
click at [324, 278] on h2 "Delivering to" at bounding box center [336, 271] width 108 height 17
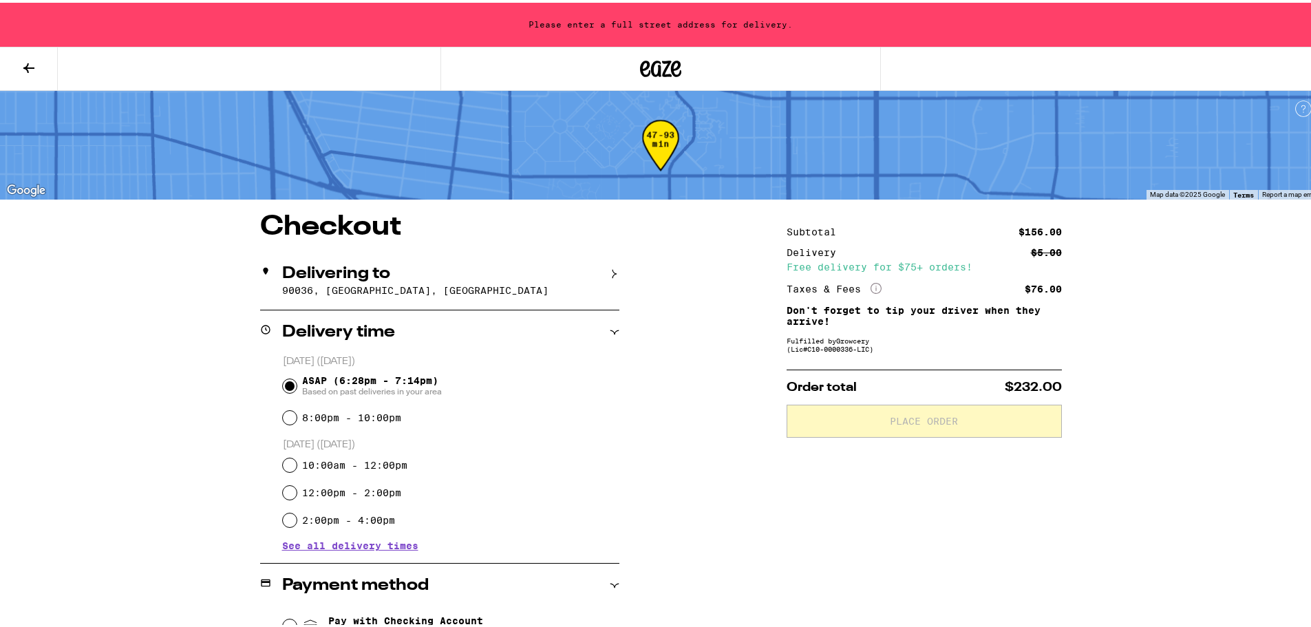
click at [21, 73] on button at bounding box center [29, 66] width 58 height 43
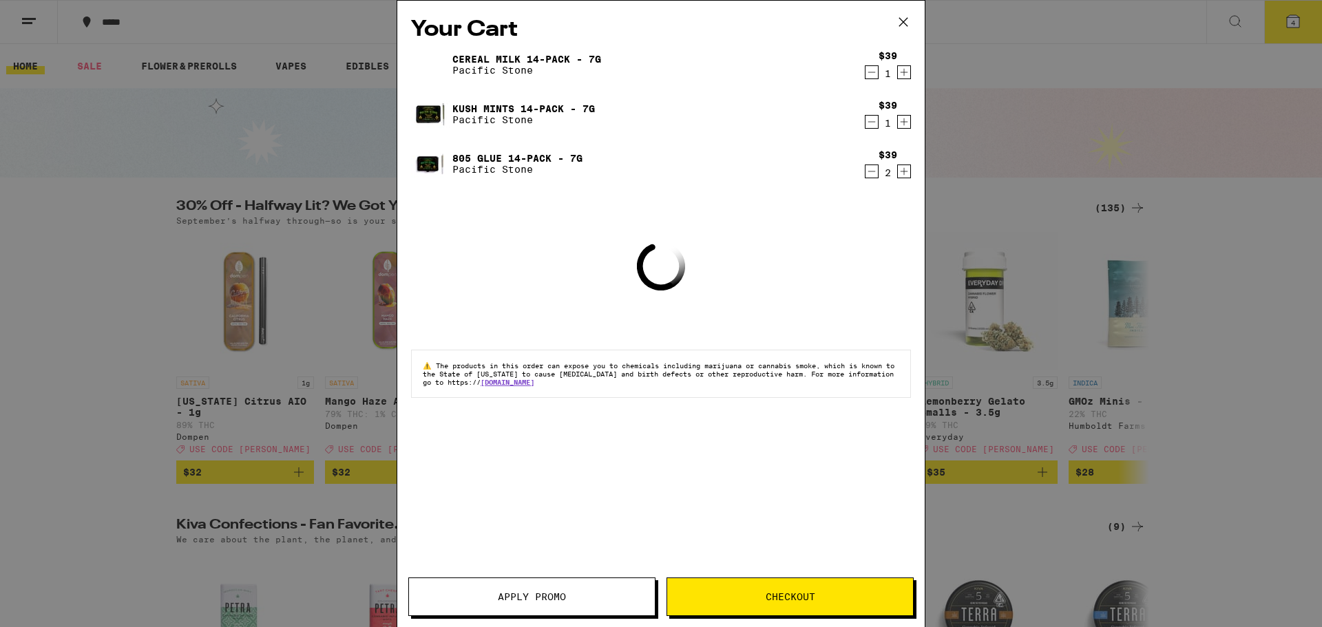
click at [580, 611] on button "Apply Promo" at bounding box center [531, 597] width 247 height 39
click at [578, 606] on button "Apply Promo" at bounding box center [531, 597] width 247 height 39
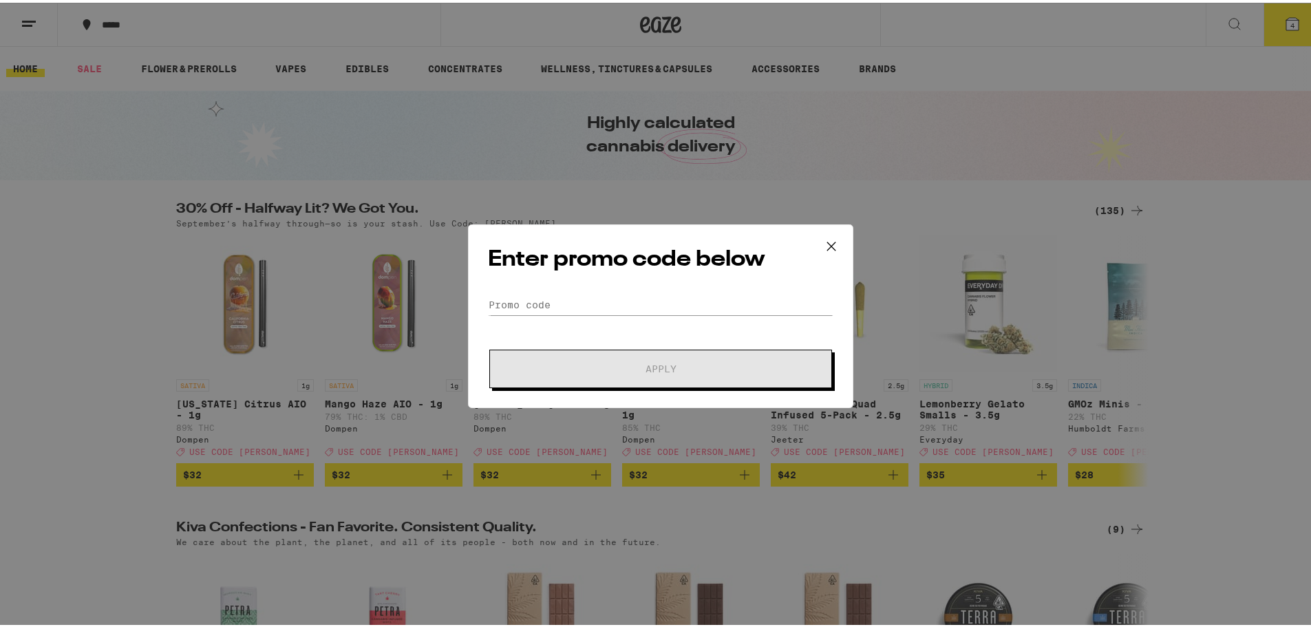
click at [780, 313] on form "Promo Code Apply" at bounding box center [661, 339] width 346 height 94
click at [780, 308] on input "Promo Code" at bounding box center [661, 302] width 346 height 21
click at [0, 0] on div at bounding box center [0, 0] width 0 height 0
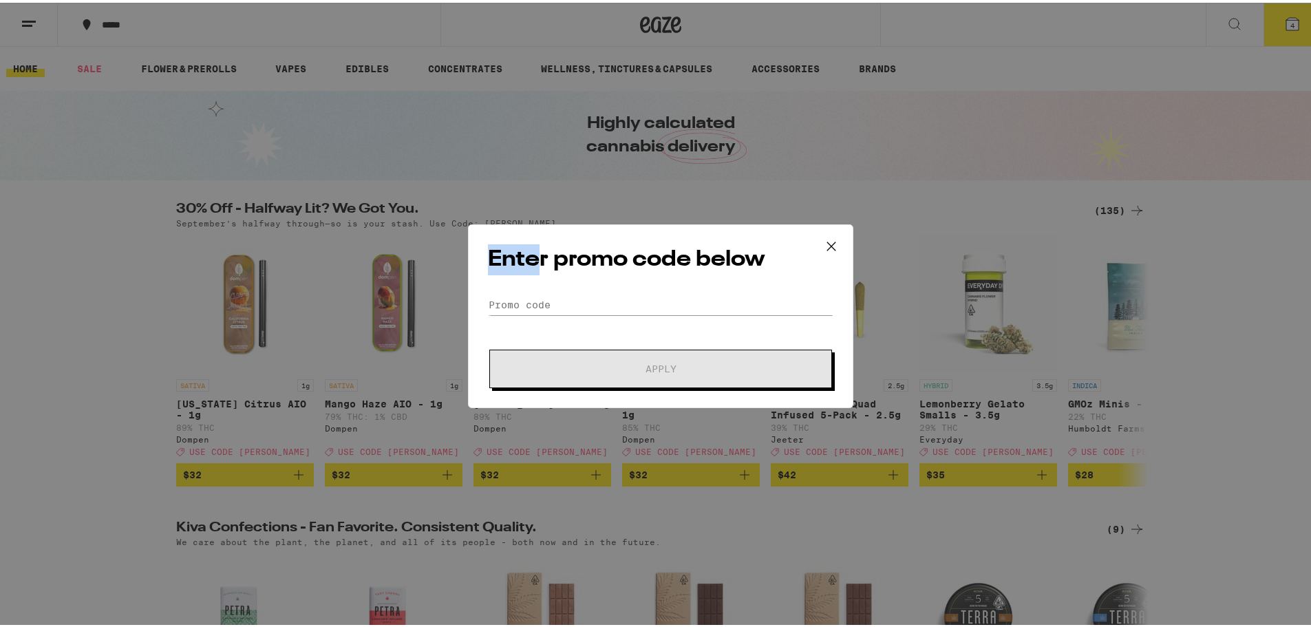
drag, startPoint x: 428, startPoint y: 266, endPoint x: 471, endPoint y: 242, distance: 50.0
click at [433, 255] on div "Enter promo code below Promo Code Apply" at bounding box center [661, 313] width 1322 height 627
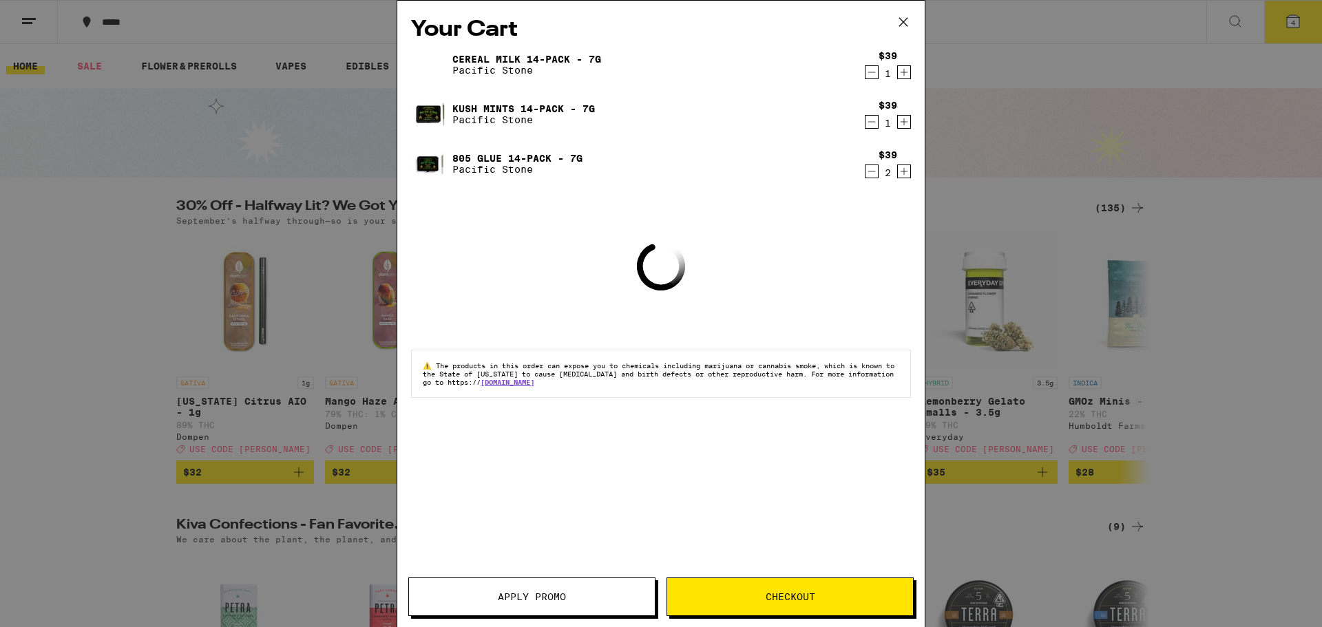
click at [655, 301] on div "Your Cart Cereal Milk 14-Pack - 7g Pacific Stone $39 1 Kush Mints 14-Pack - 7g …" at bounding box center [660, 293] width 527 height 585
